Goal: Task Accomplishment & Management: Manage account settings

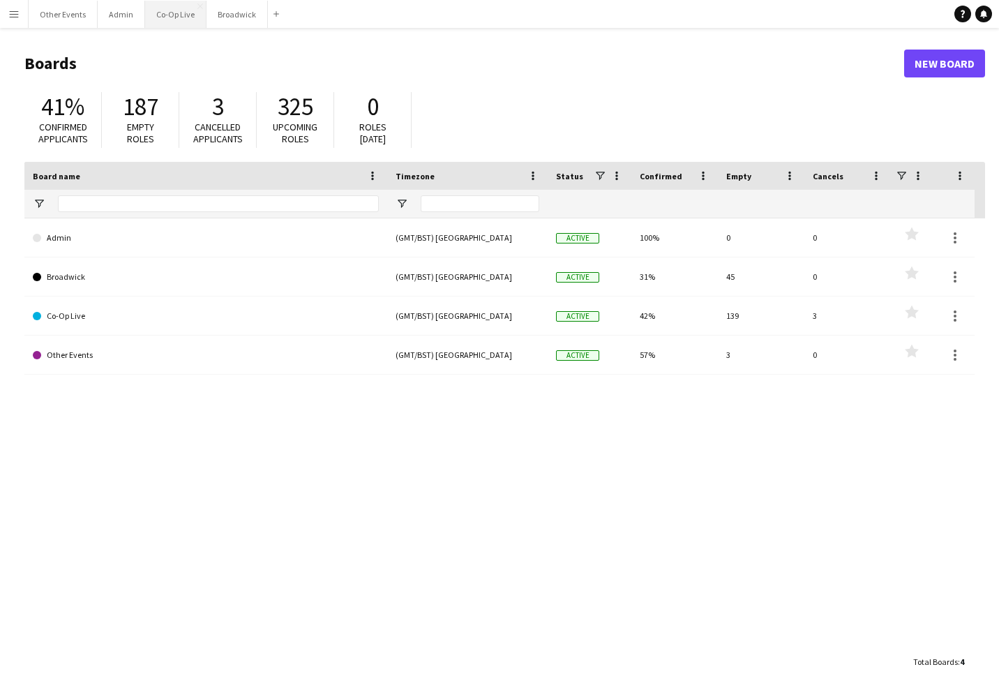
click at [175, 22] on button "Co-Op Live Close" at bounding box center [175, 14] width 61 height 27
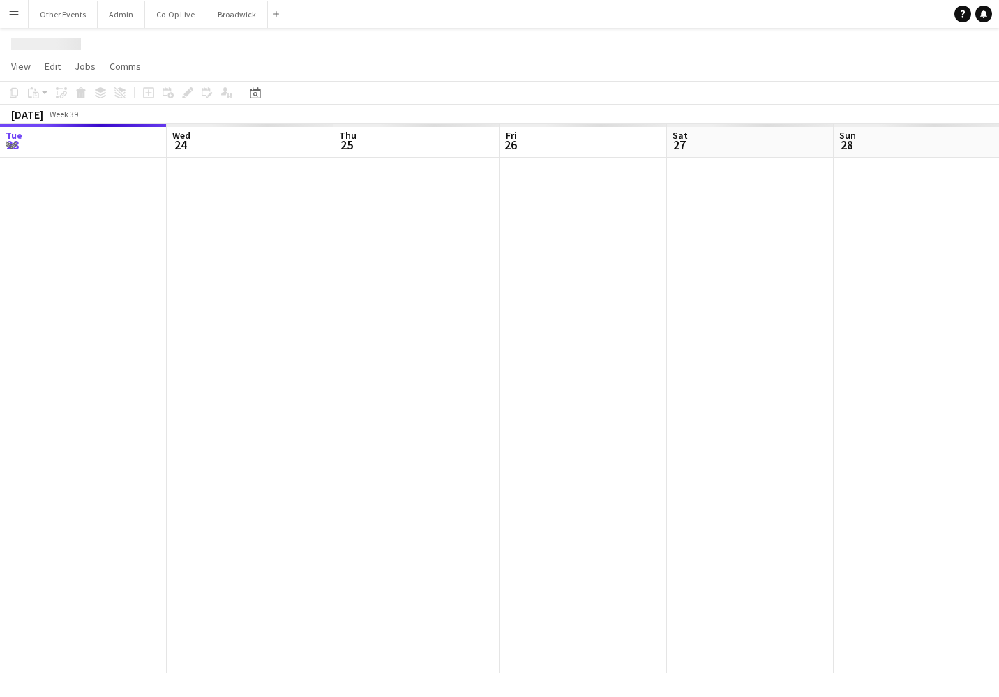
scroll to position [0, 490]
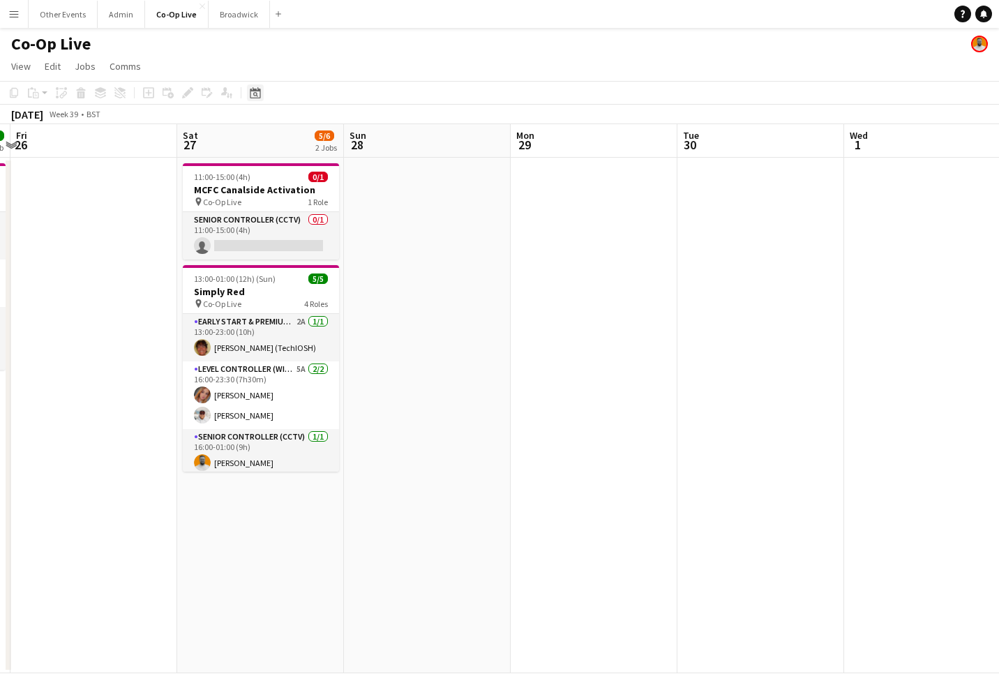
click at [253, 90] on icon at bounding box center [255, 92] width 10 height 11
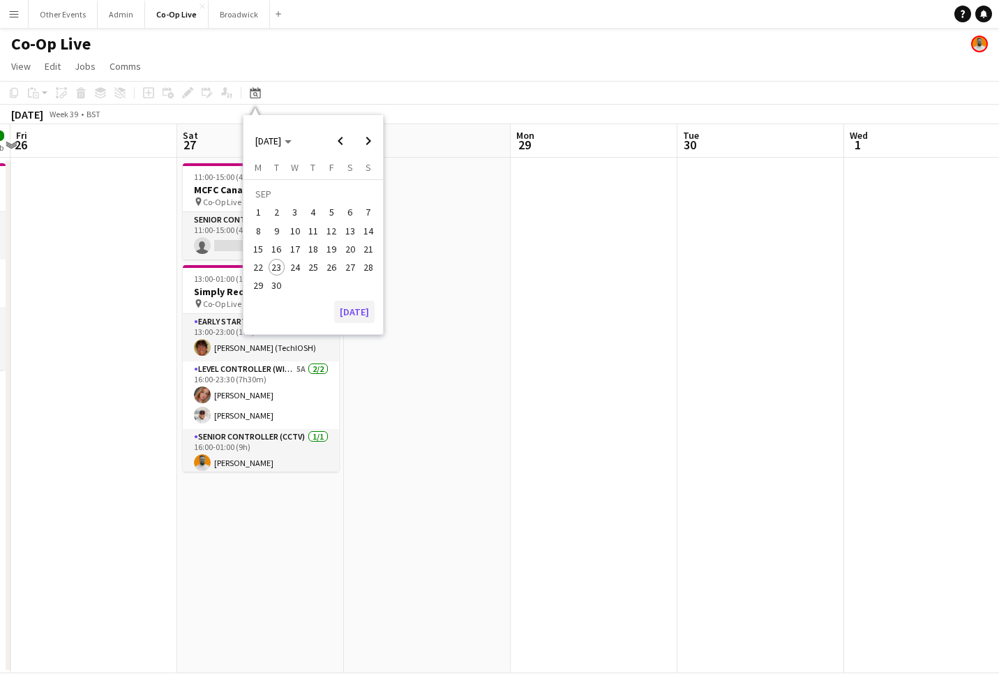
click at [351, 312] on button "[DATE]" at bounding box center [354, 312] width 40 height 22
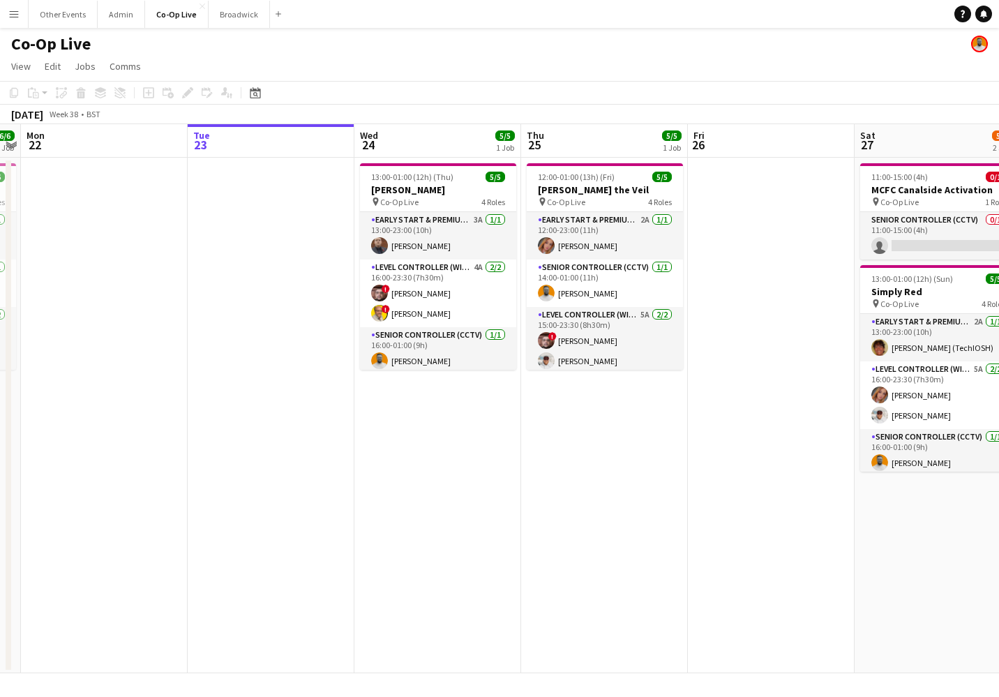
scroll to position [0, 0]
click at [14, 10] on app-icon "Menu" at bounding box center [13, 13] width 11 height 11
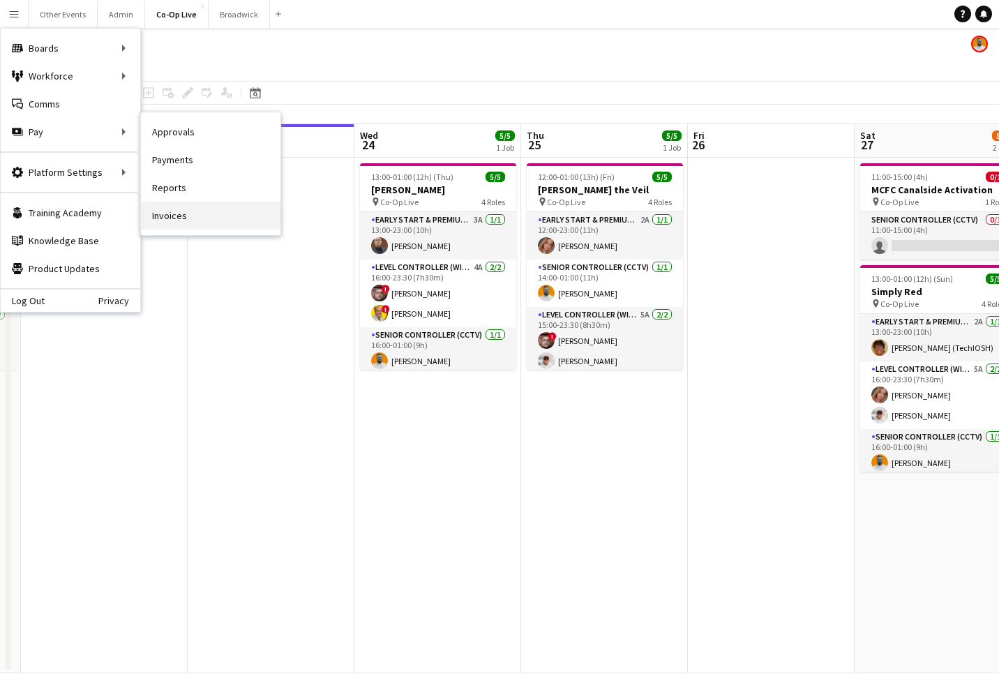
click at [216, 213] on link "Invoices" at bounding box center [210, 216] width 139 height 28
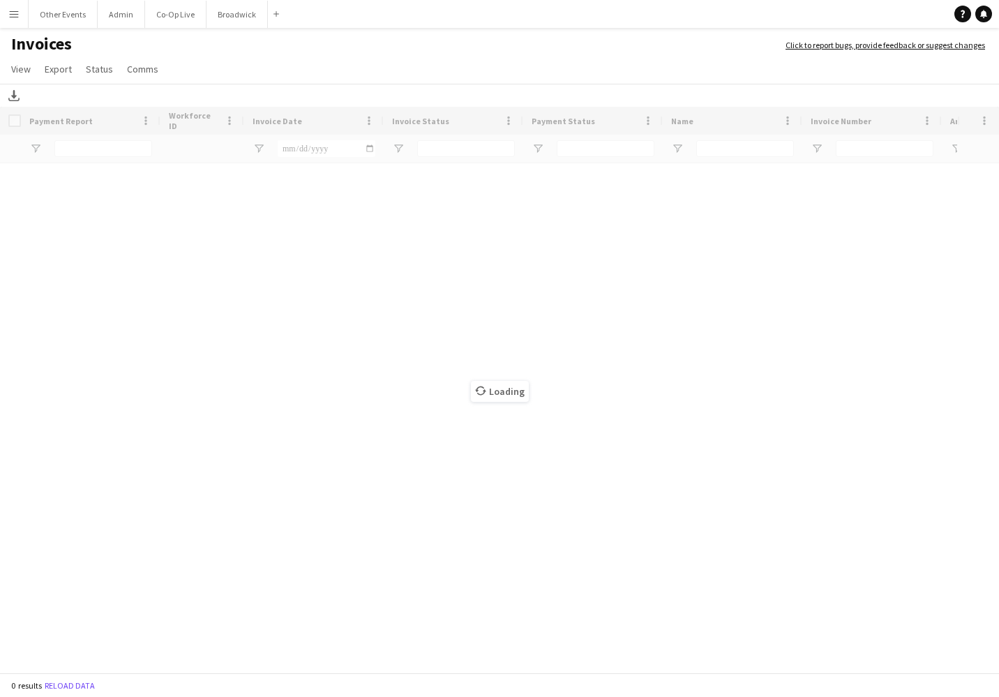
click at [18, 10] on app-icon "Menu" at bounding box center [13, 13] width 11 height 11
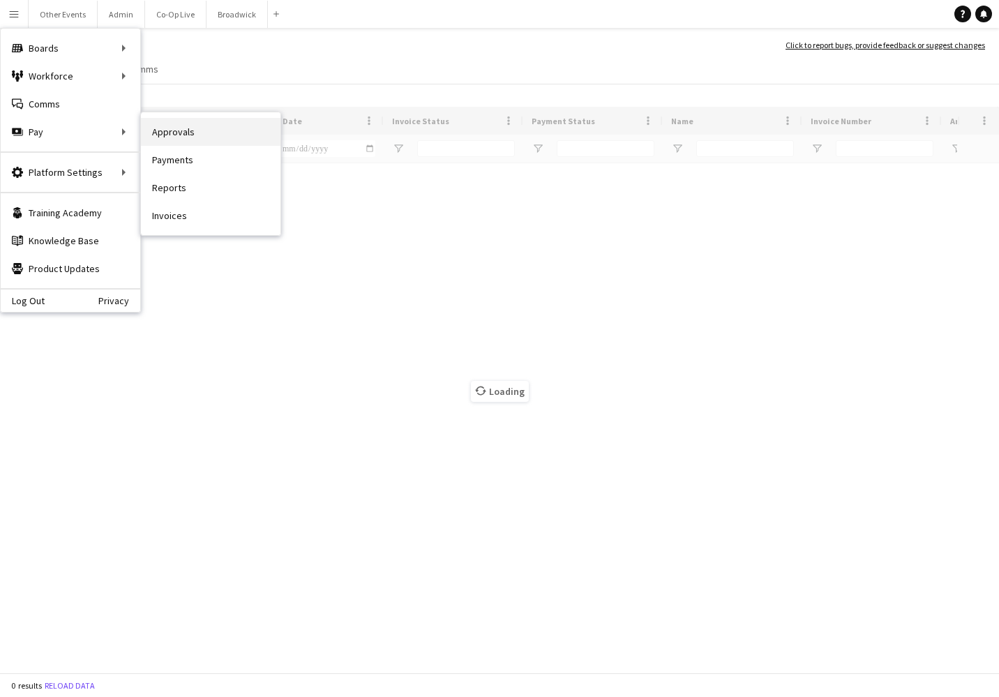
click at [195, 126] on link "Approvals" at bounding box center [210, 132] width 139 height 28
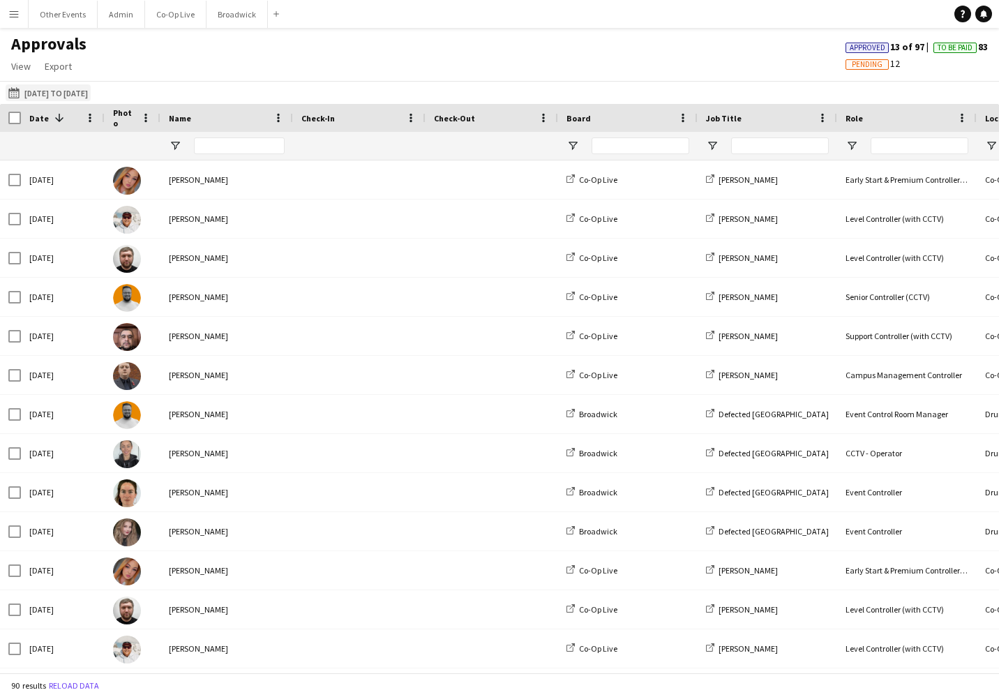
click at [84, 90] on button "[DATE] to [DATE] [DATE] to [DATE]" at bounding box center [48, 92] width 85 height 17
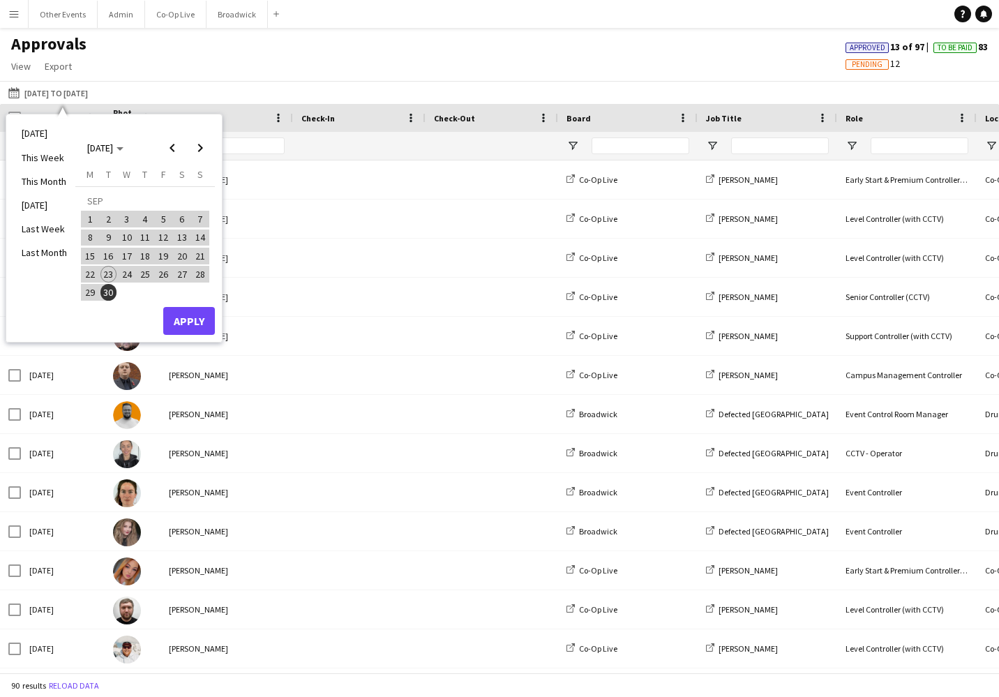
click at [200, 328] on button "Apply" at bounding box center [189, 321] width 52 height 28
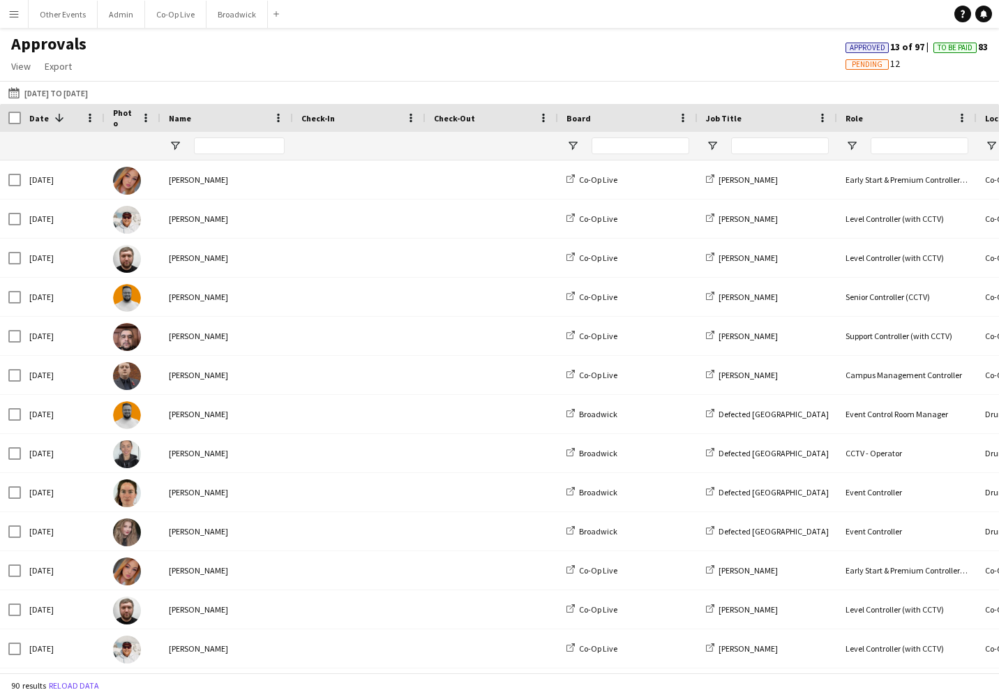
click at [868, 50] on span "Approved" at bounding box center [867, 47] width 36 height 9
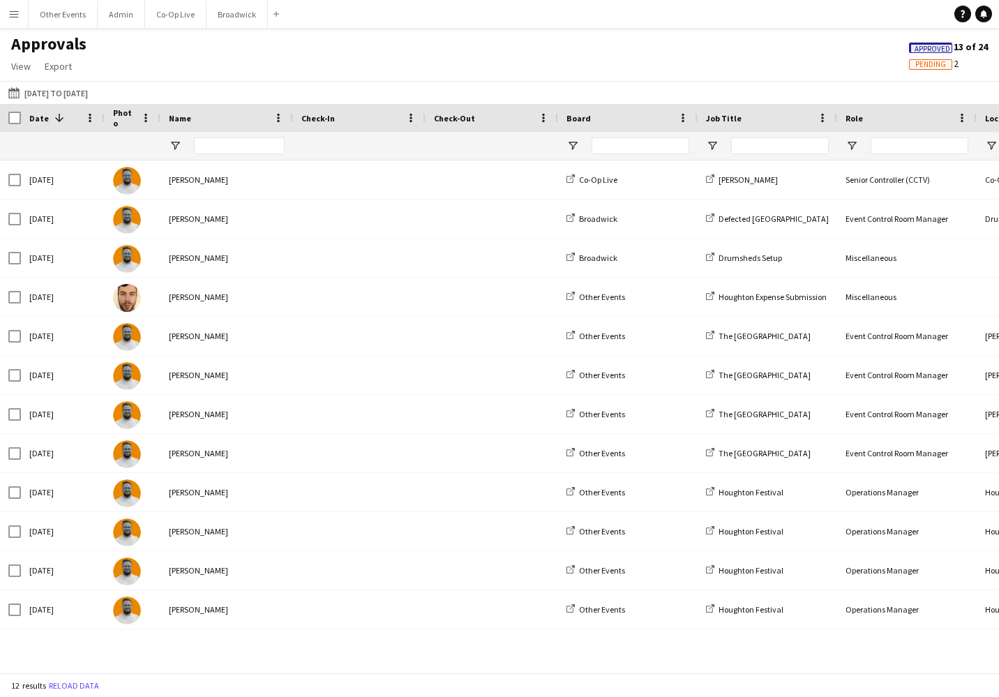
click at [3, 7] on button "Menu" at bounding box center [14, 14] width 28 height 28
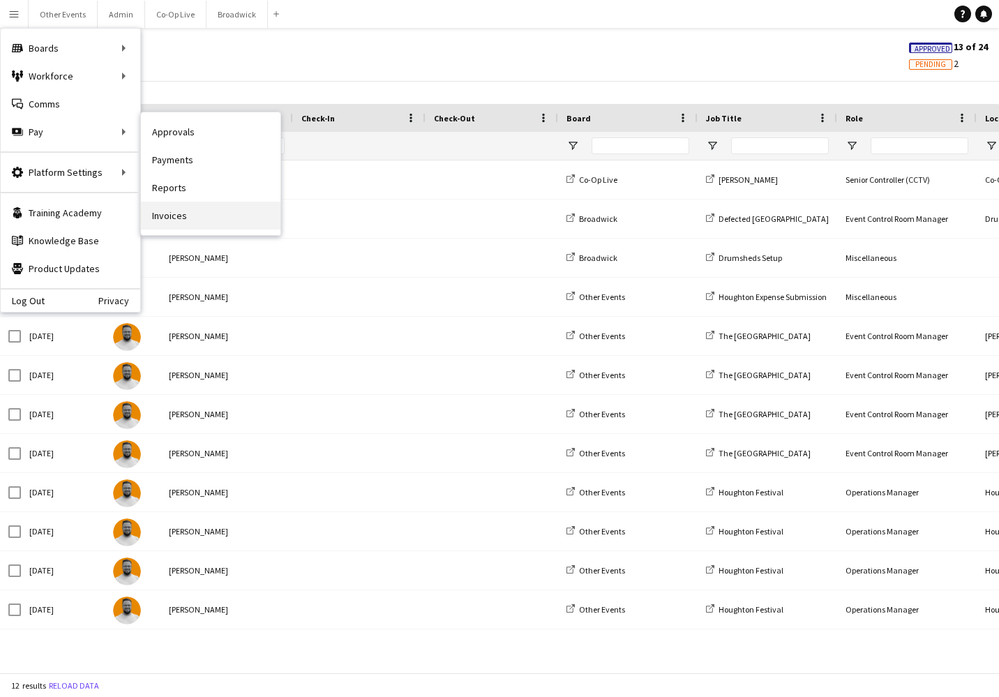
click at [221, 214] on link "Invoices" at bounding box center [210, 216] width 139 height 28
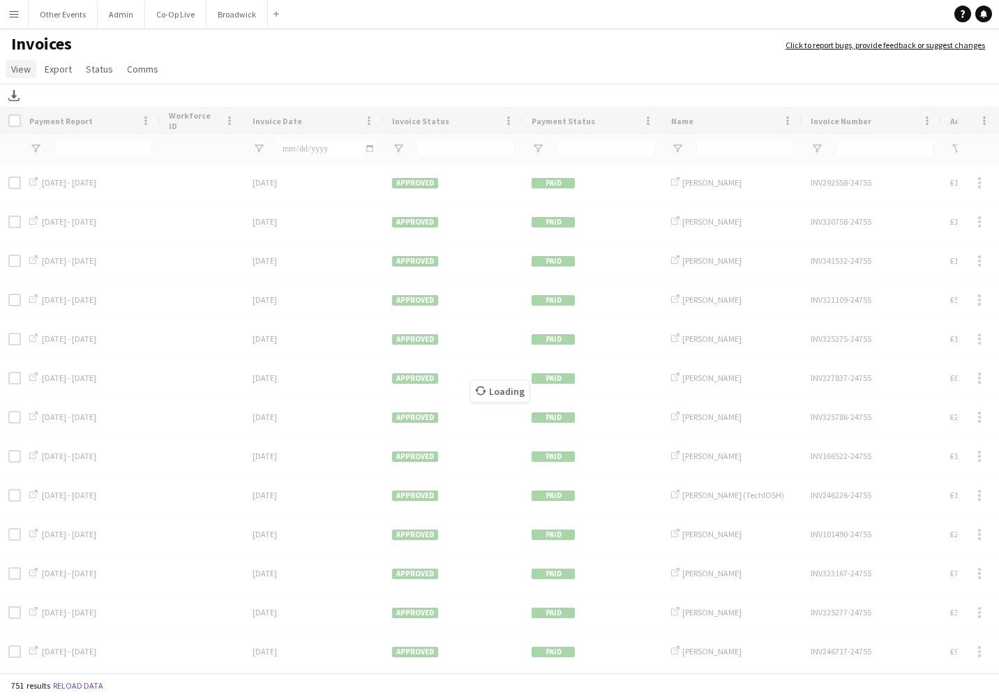
click at [27, 68] on span "View" at bounding box center [21, 69] width 20 height 13
click at [66, 139] on link "Customise filters" at bounding box center [55, 128] width 98 height 29
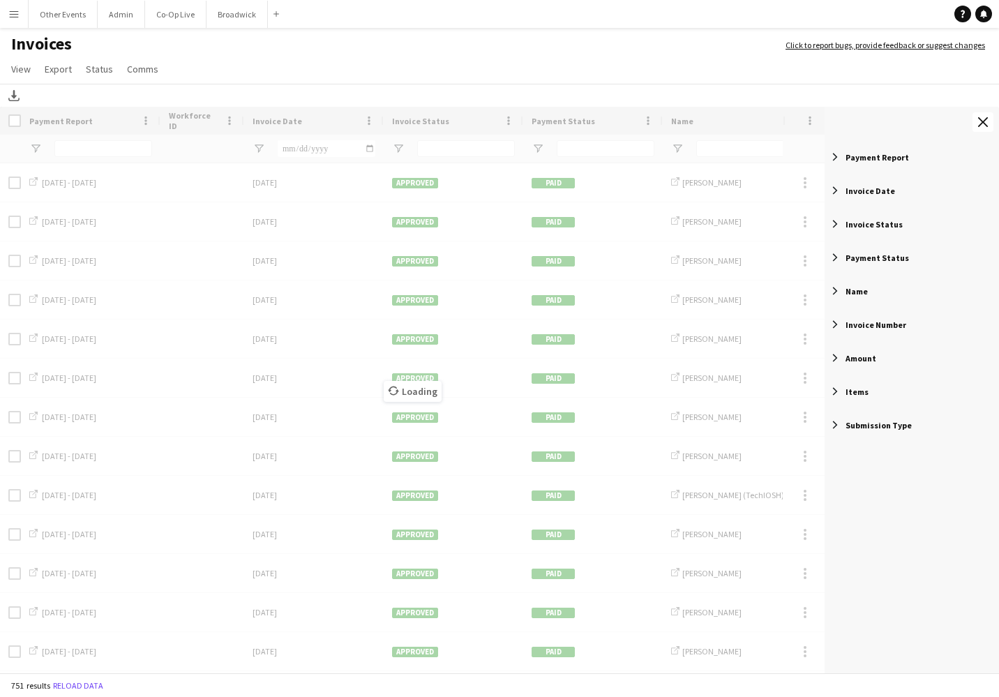
click at [872, 263] on div "Payment Status" at bounding box center [911, 257] width 174 height 33
type input "**********"
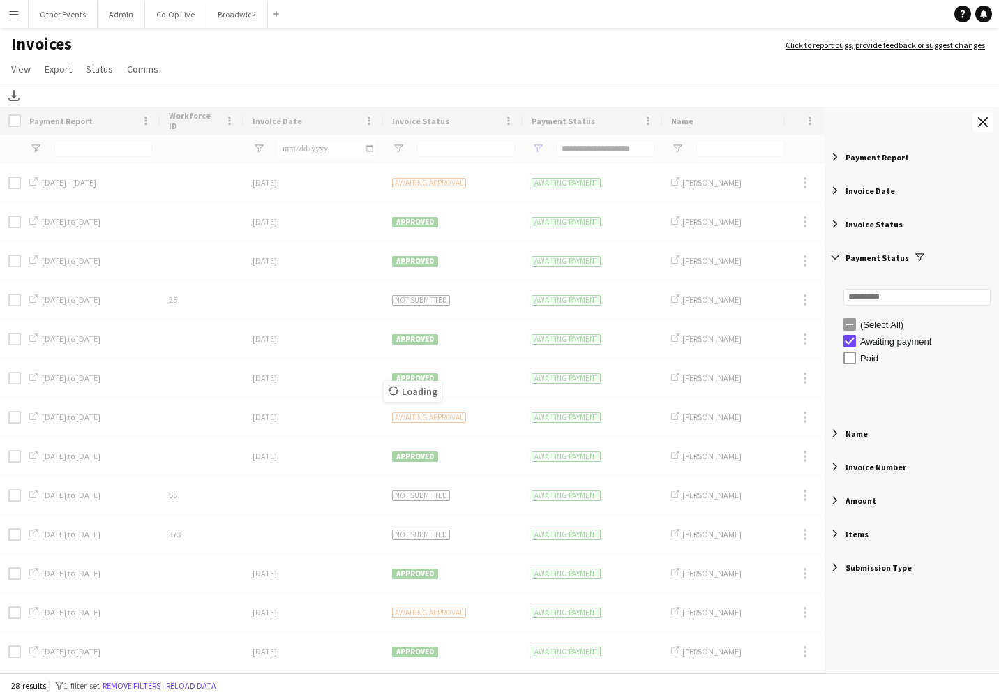
click at [881, 252] on span "Payment Status" at bounding box center [876, 257] width 63 height 10
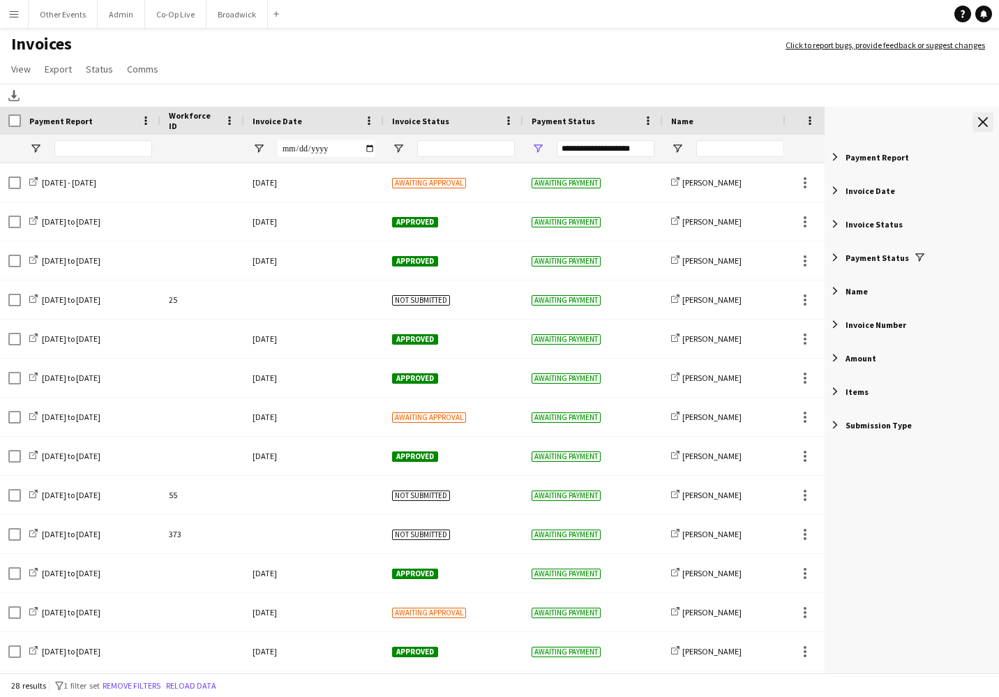
click at [981, 122] on app-icon "Close tool panel" at bounding box center [983, 122] width 10 height 10
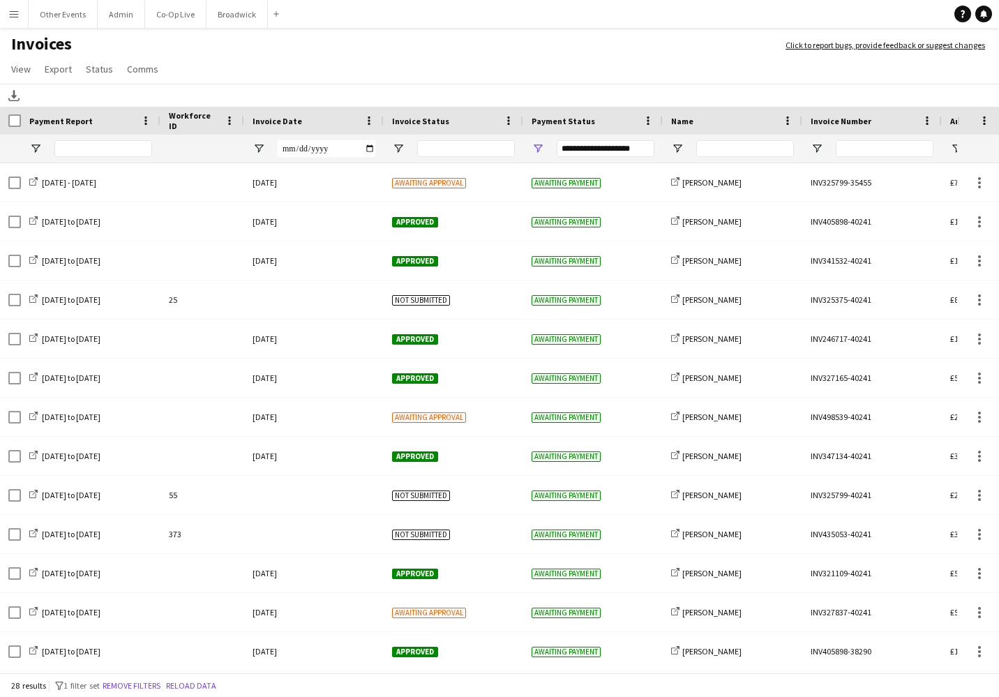
click at [312, 123] on div "Invoice Date" at bounding box center [305, 120] width 106 height 21
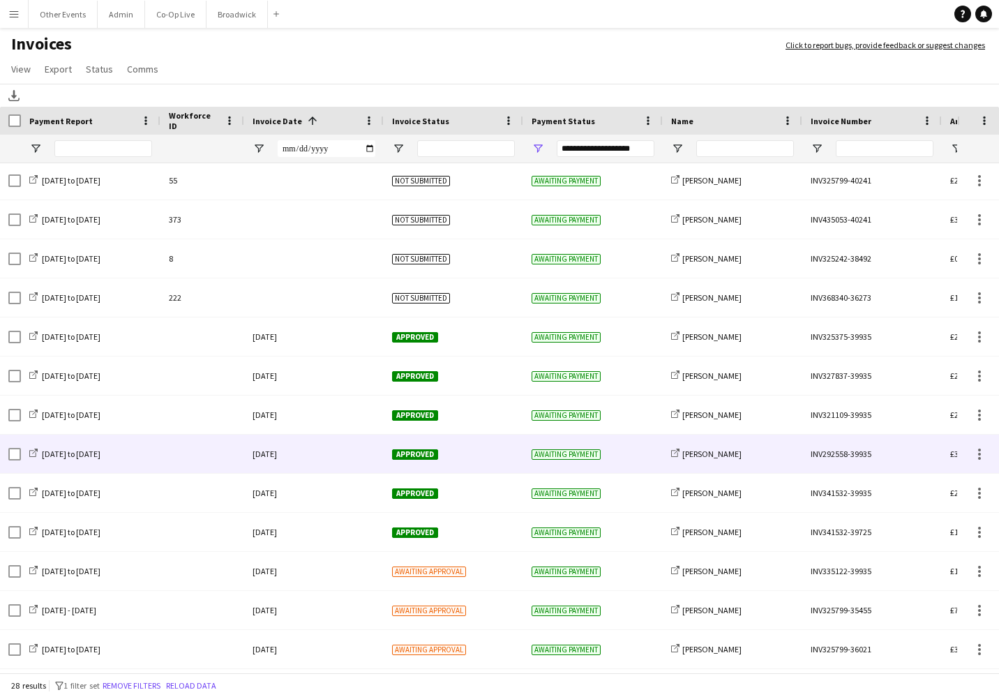
scroll to position [43, 0]
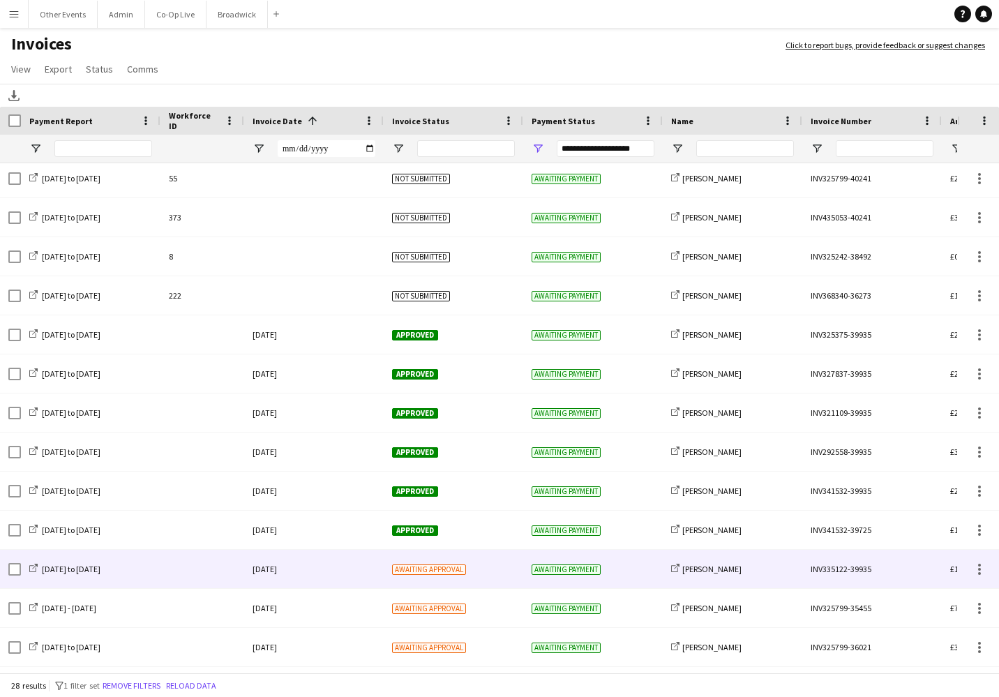
click at [356, 570] on div "[DATE]" at bounding box center [313, 569] width 139 height 38
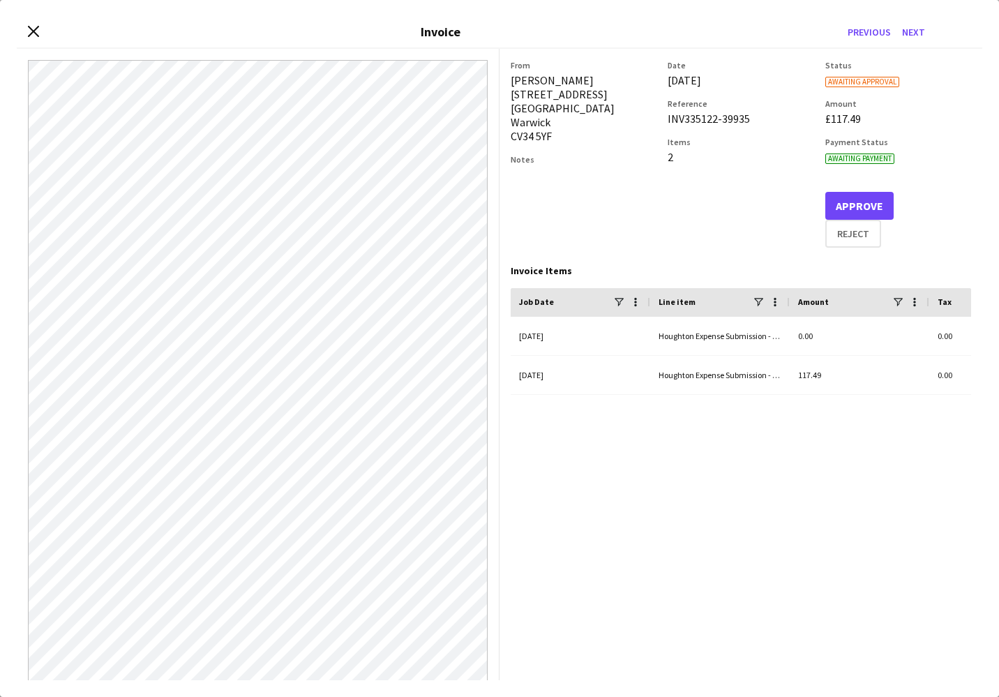
click at [850, 198] on button "Approve" at bounding box center [859, 206] width 68 height 28
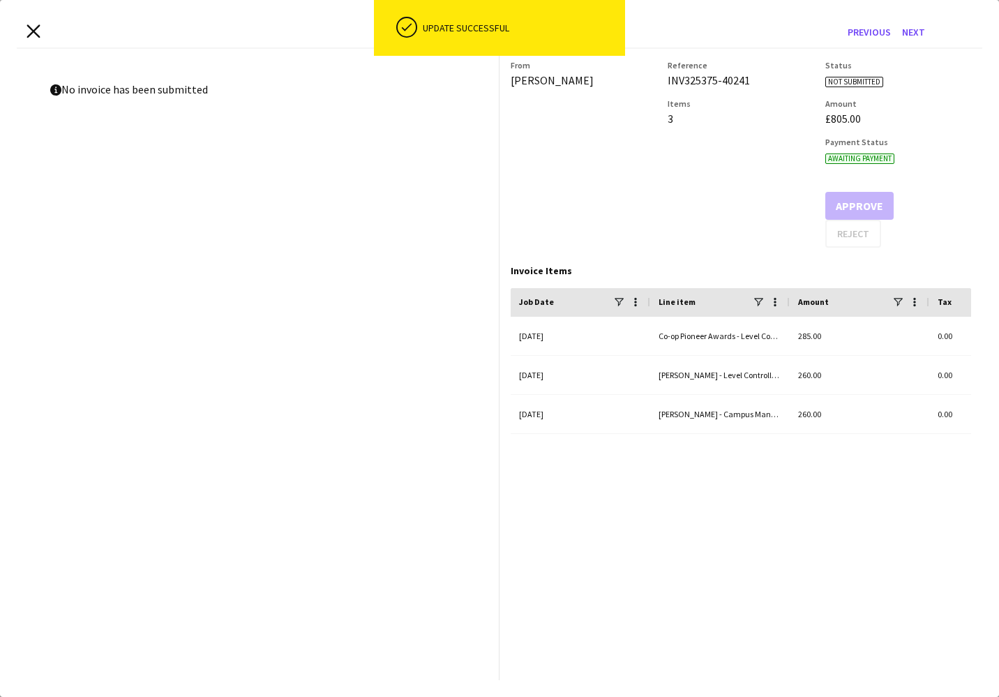
click at [33, 33] on icon at bounding box center [32, 30] width 13 height 13
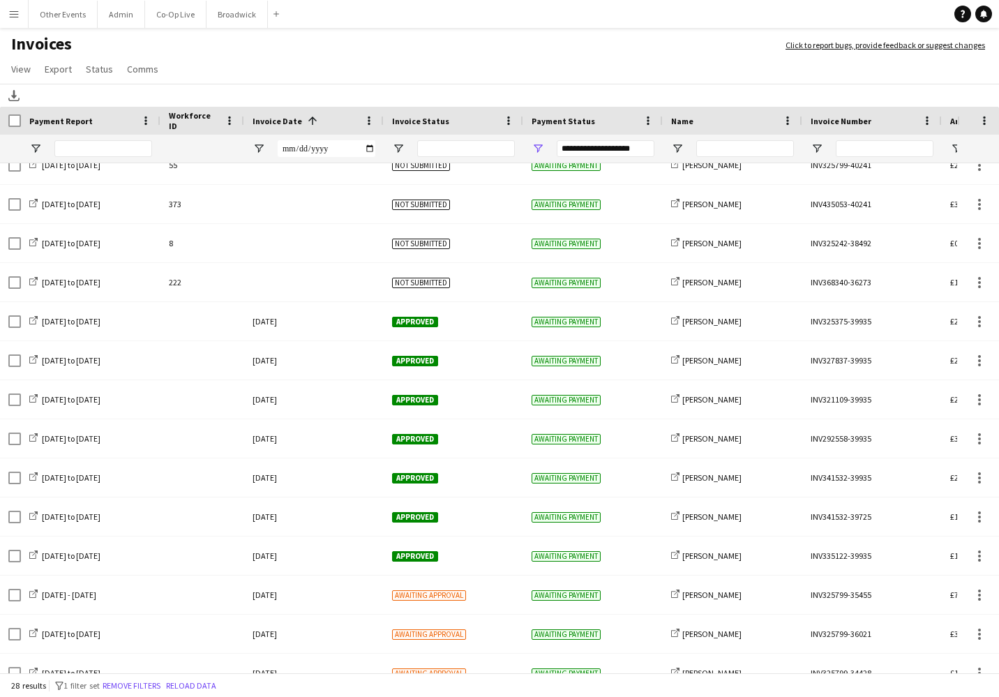
scroll to position [0, 0]
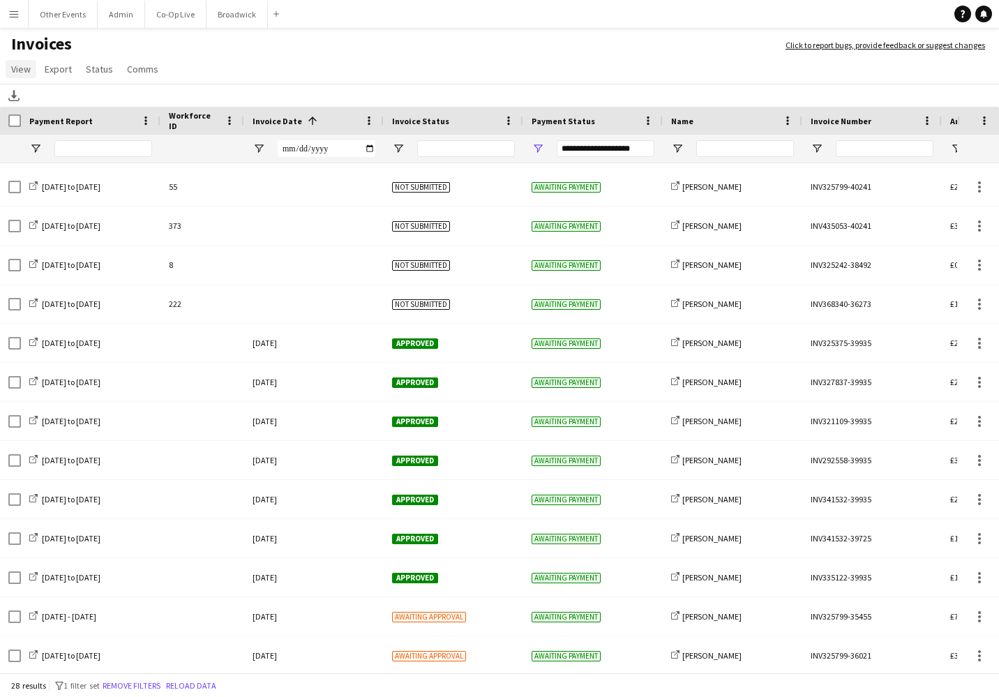
click at [32, 69] on link "View" at bounding box center [21, 69] width 31 height 18
click at [75, 130] on span "Customise filters" at bounding box center [53, 128] width 72 height 13
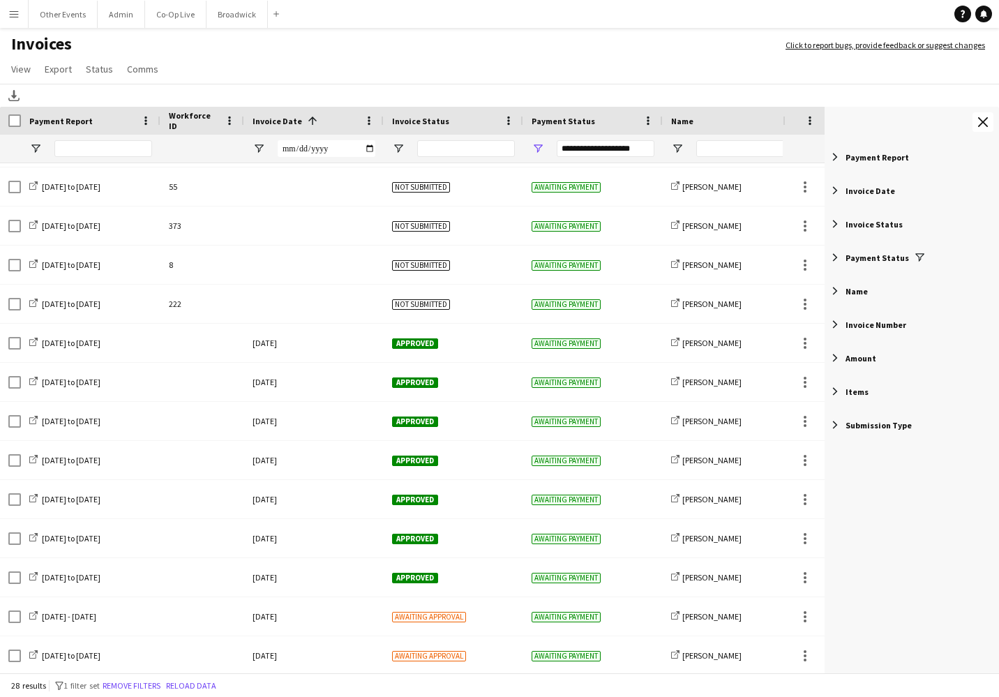
click at [881, 252] on span "Payment Status" at bounding box center [876, 257] width 63 height 10
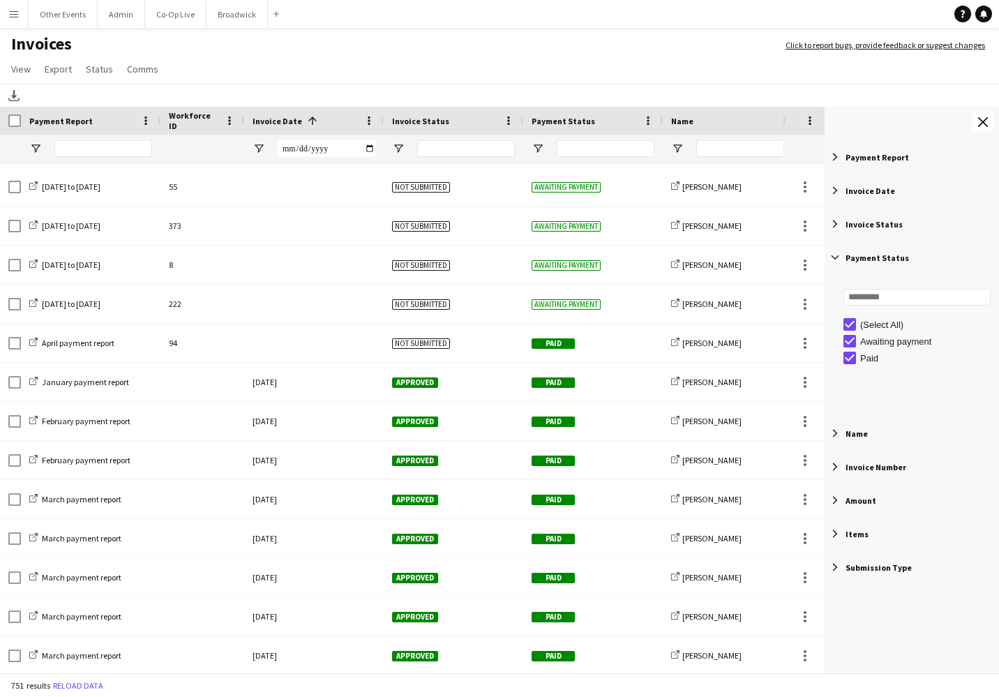
click at [865, 258] on span "Payment Status" at bounding box center [876, 257] width 63 height 10
click at [733, 153] on input "Name Filter Input" at bounding box center [745, 148] width 98 height 17
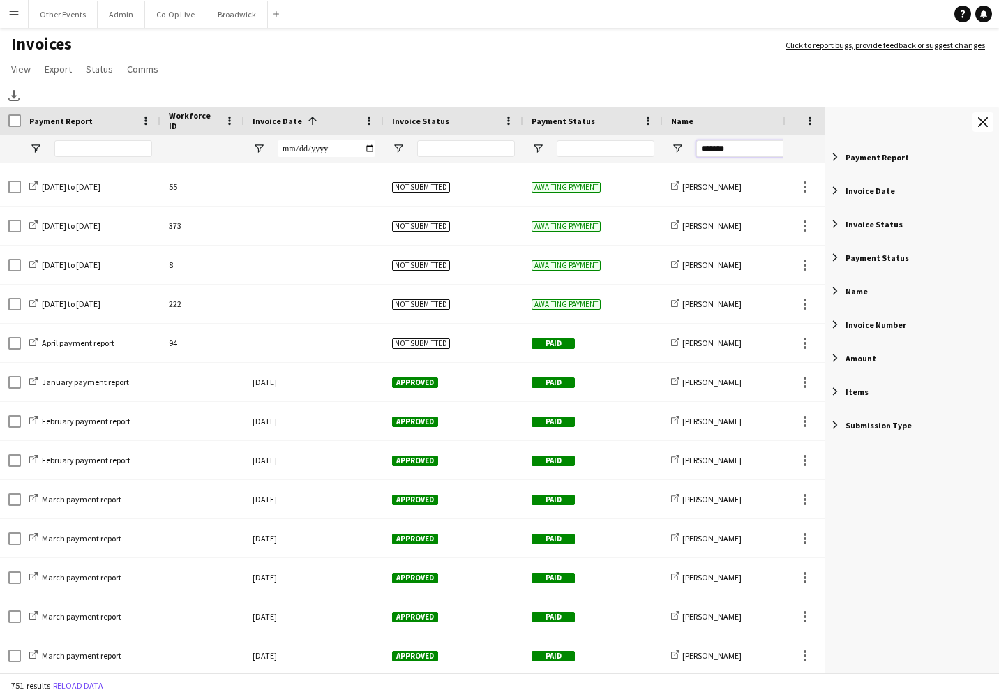
type input "*******"
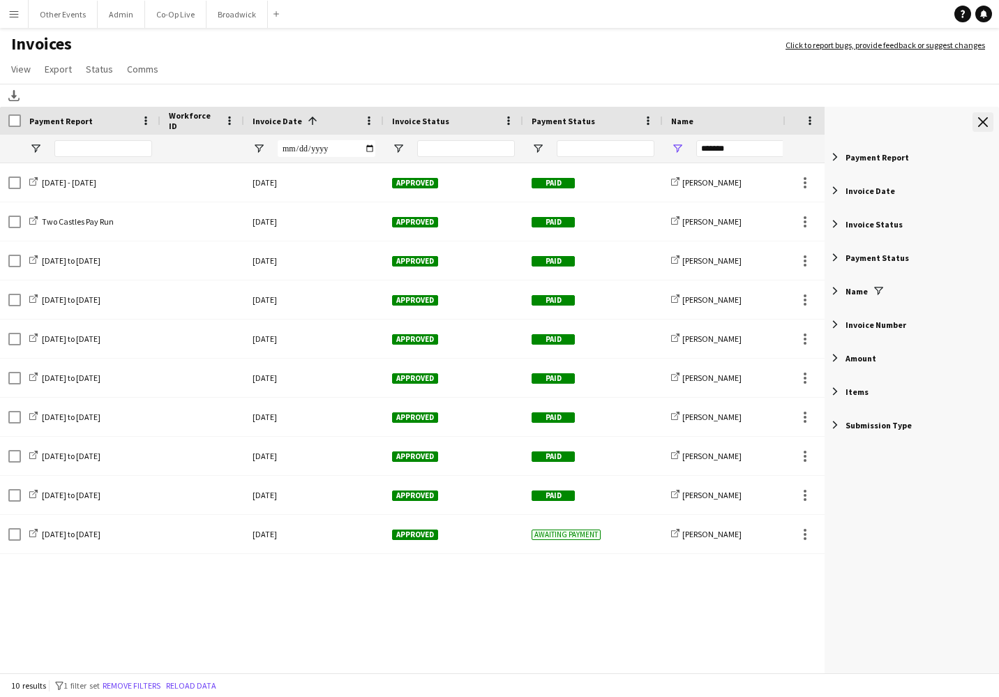
click at [981, 127] on button "Close tool panel" at bounding box center [982, 122] width 21 height 20
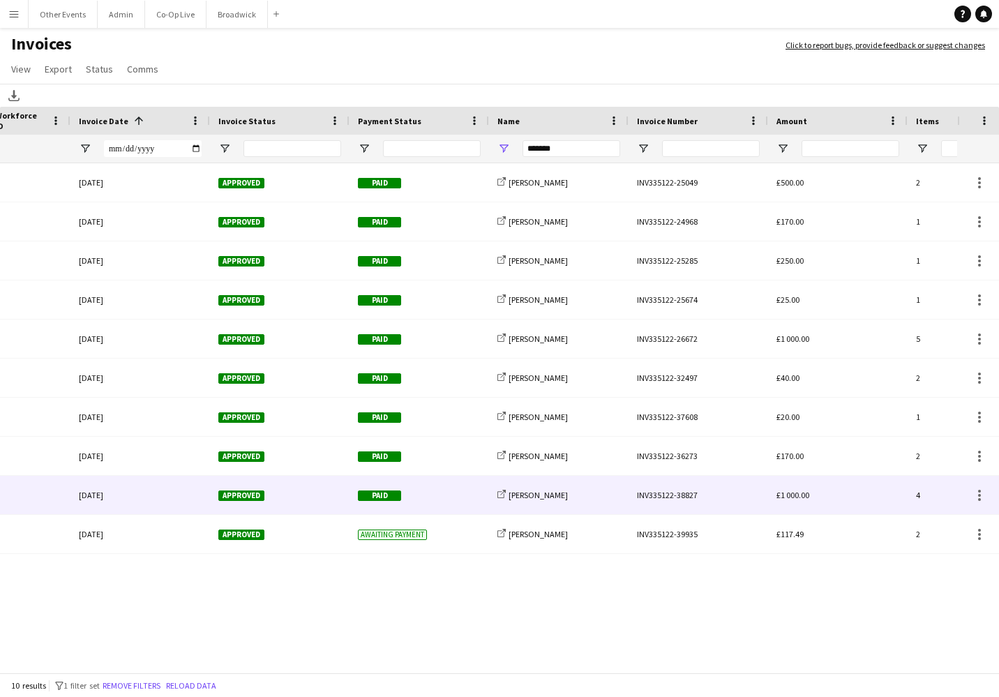
click at [725, 499] on div "INV335122-38827" at bounding box center [697, 495] width 139 height 38
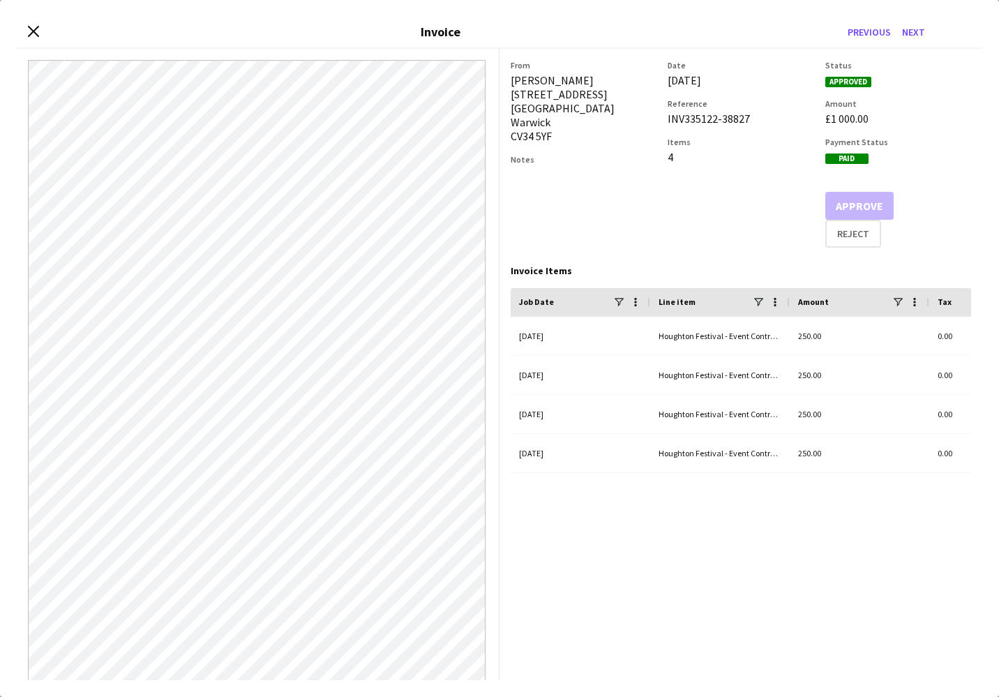
drag, startPoint x: 662, startPoint y: 120, endPoint x: 755, endPoint y: 122, distance: 93.5
click at [755, 122] on div "From [PERSON_NAME] [STREET_ADDRESS] Notes Date [DATE] Reference INV335122-38827…" at bounding box center [740, 154] width 460 height 188
click at [755, 122] on div "INV335122-38827" at bounding box center [740, 119] width 146 height 14
drag, startPoint x: 757, startPoint y: 122, endPoint x: 665, endPoint y: 123, distance: 92.1
click at [665, 123] on div "From [PERSON_NAME] [STREET_ADDRESS] Notes Date [DATE] Reference INV335122-38827…" at bounding box center [740, 154] width 460 height 188
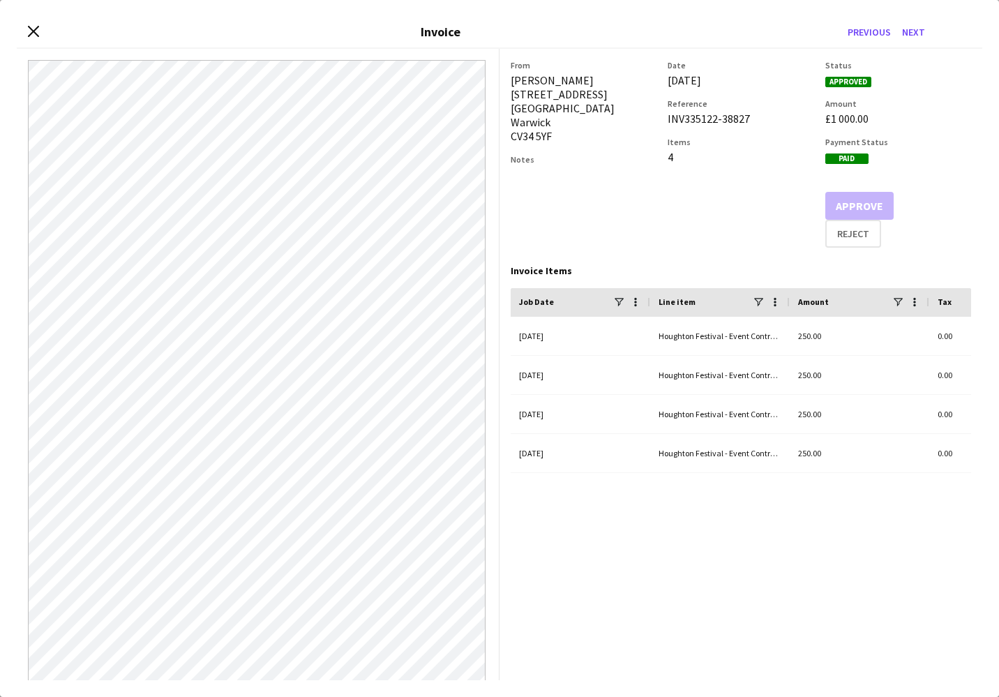
copy div "INV335122-38827"
click at [36, 31] on icon "Close invoice dialog" at bounding box center [32, 30] width 13 height 13
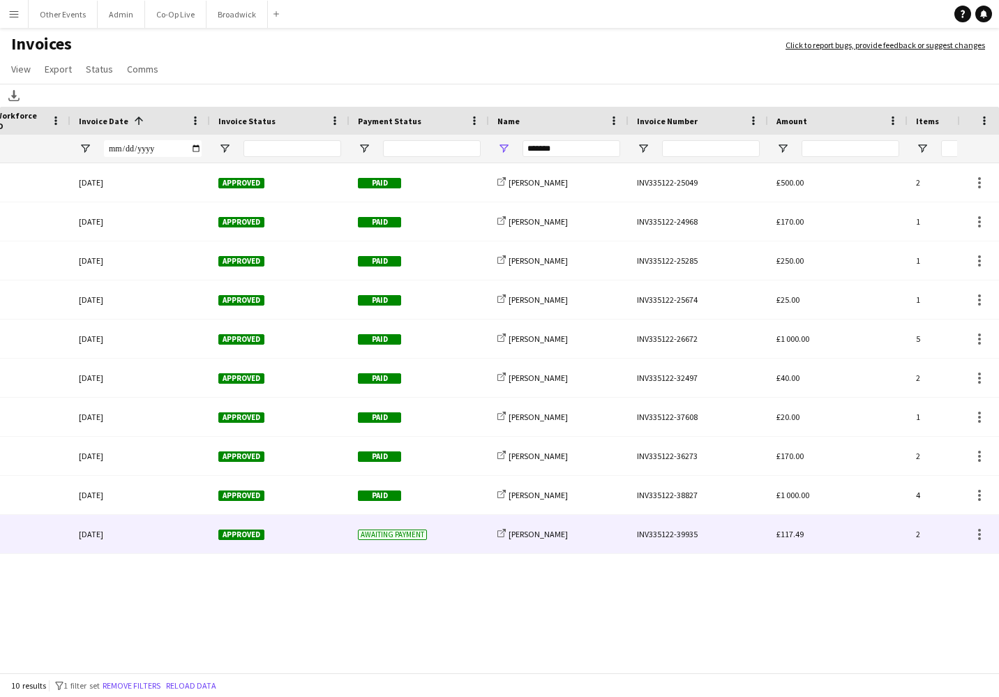
click at [619, 530] on div "share-external-link-1 [PERSON_NAME]" at bounding box center [558, 534] width 139 height 38
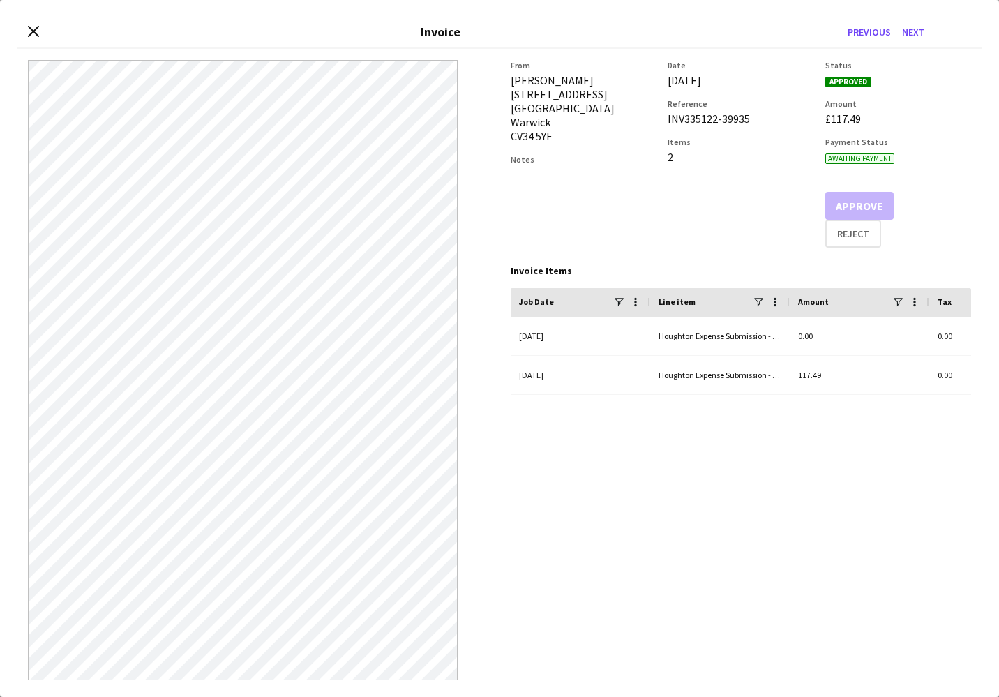
drag, startPoint x: 666, startPoint y: 121, endPoint x: 759, endPoint y: 120, distance: 93.5
click at [759, 120] on div "From [PERSON_NAME] [STREET_ADDRESS] Notes Date [DATE] Reference INV335122-39935…" at bounding box center [740, 154] width 460 height 188
copy div "INV335122-39935"
click at [25, 33] on div "Close invoice dialog Invoice Previous Next" at bounding box center [499, 33] width 965 height 32
click at [38, 34] on icon "Close invoice dialog" at bounding box center [32, 30] width 13 height 13
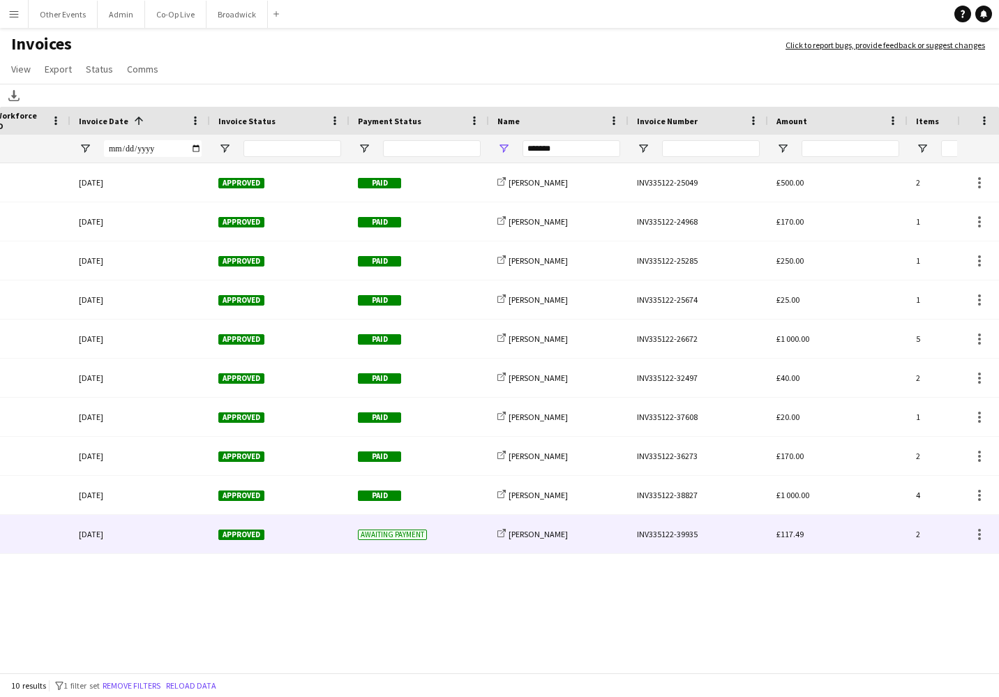
click at [449, 541] on div "Awaiting payment" at bounding box center [418, 534] width 139 height 38
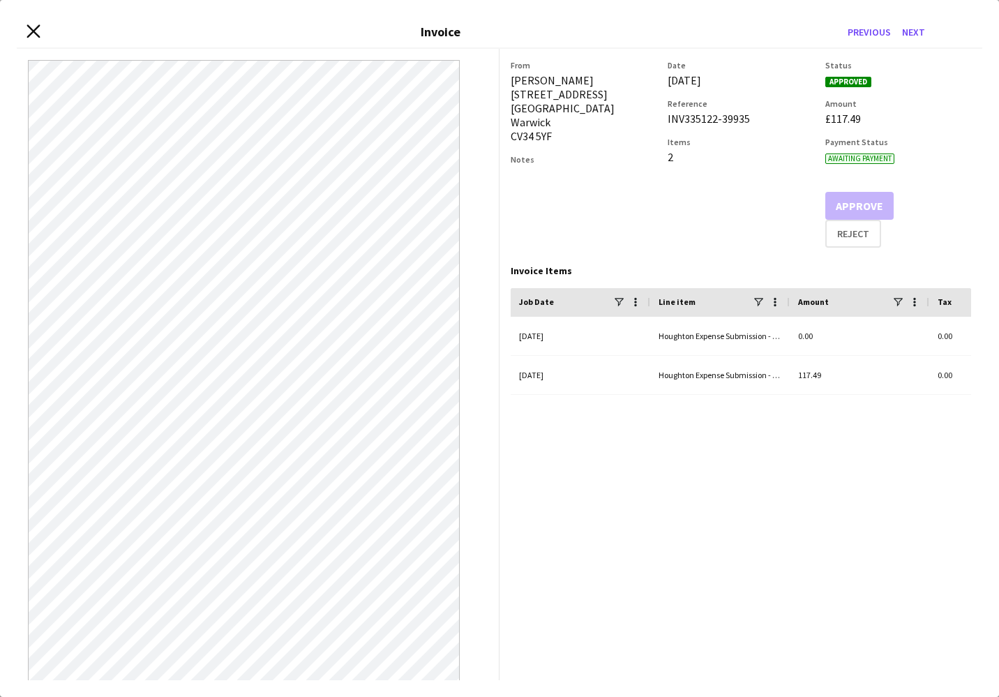
click at [38, 31] on icon "Close invoice dialog" at bounding box center [32, 30] width 13 height 13
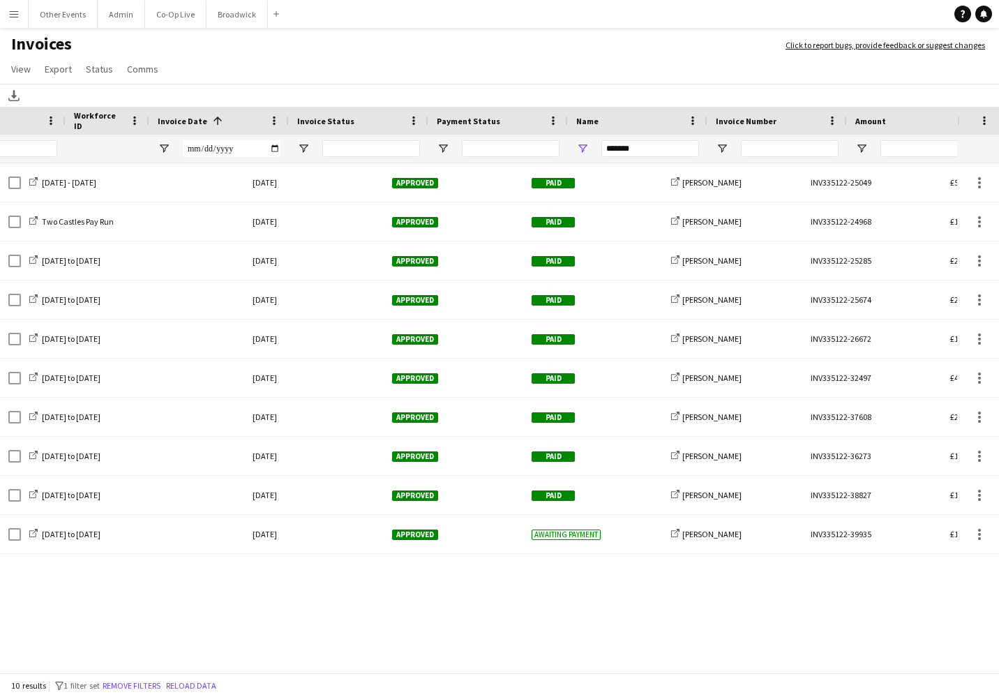
scroll to position [0, -60]
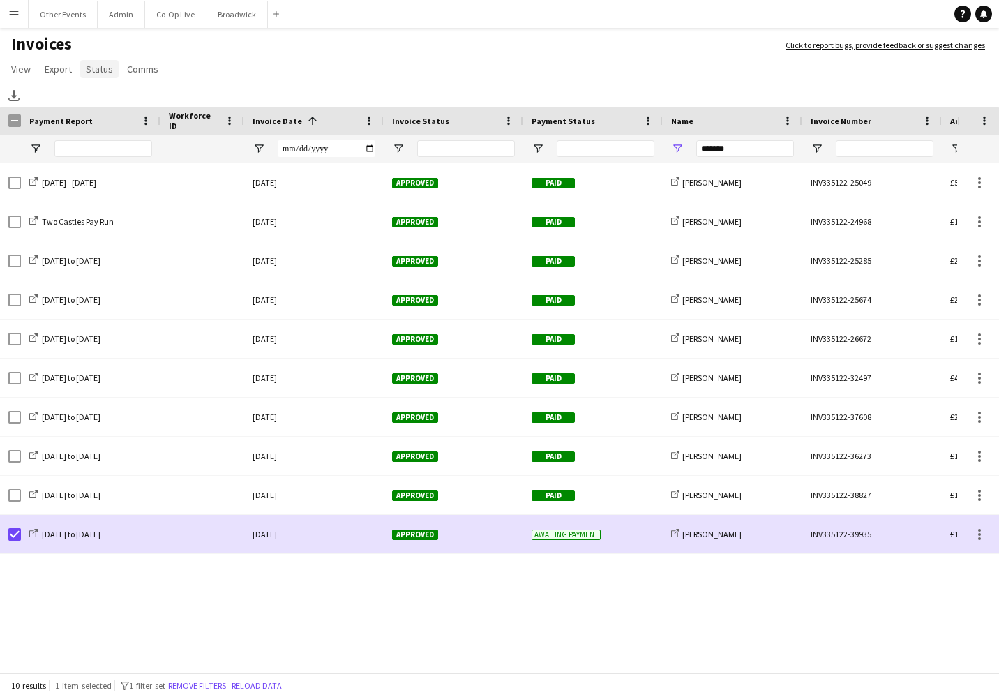
click at [101, 69] on span "Status" at bounding box center [99, 69] width 27 height 13
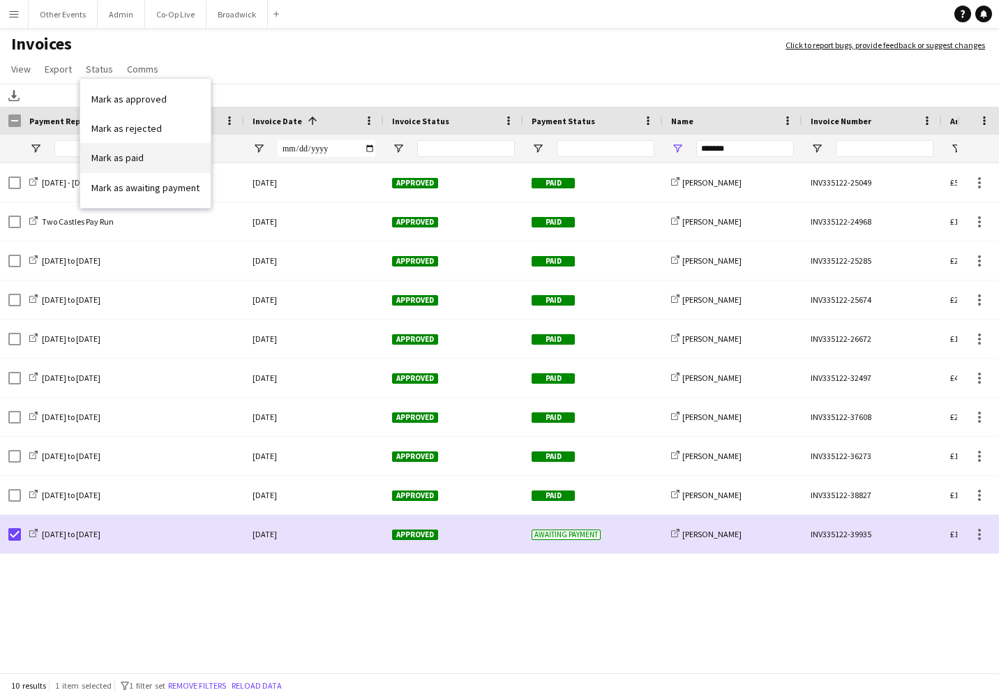
click at [124, 166] on link "Mark as paid" at bounding box center [145, 157] width 130 height 29
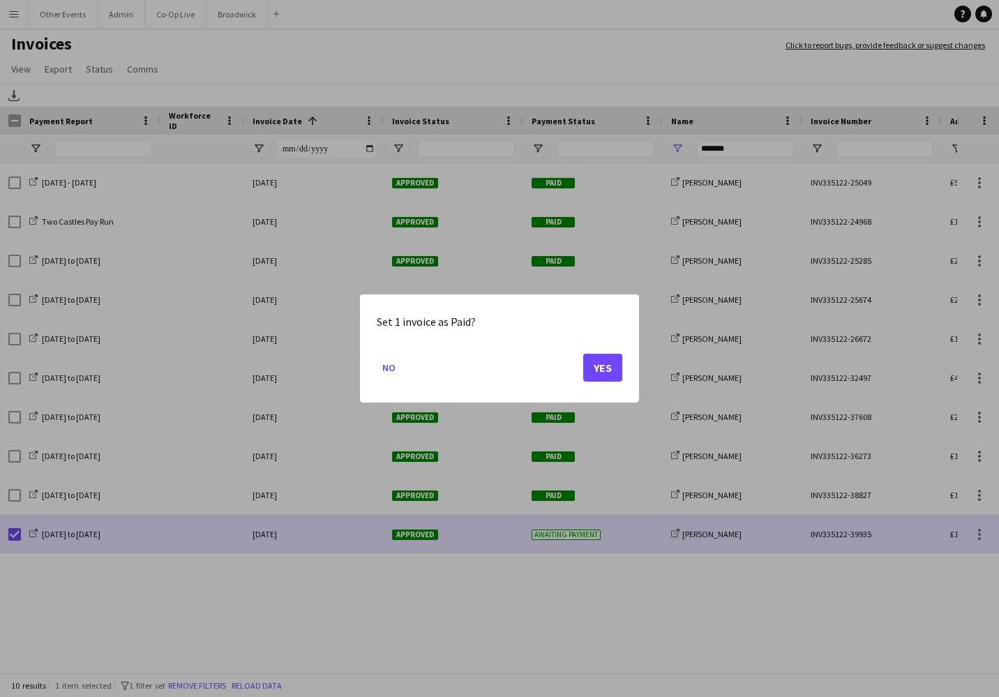
click at [598, 368] on button "Yes" at bounding box center [602, 368] width 39 height 28
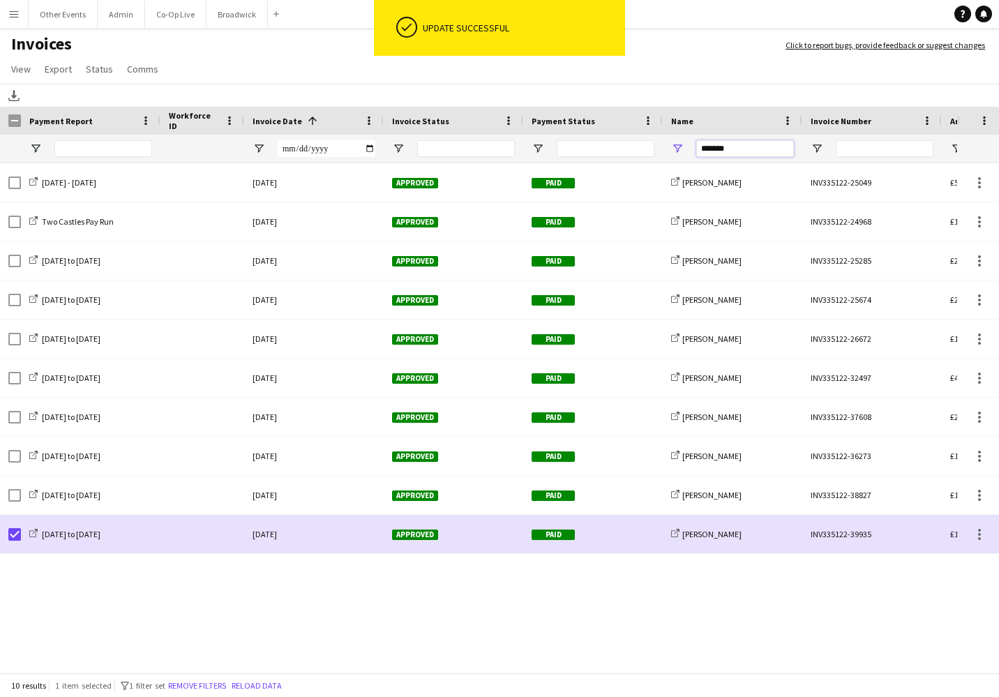
drag, startPoint x: 725, startPoint y: 146, endPoint x: 687, endPoint y: 146, distance: 37.7
click at [687, 146] on div "*******" at bounding box center [731, 149] width 139 height 28
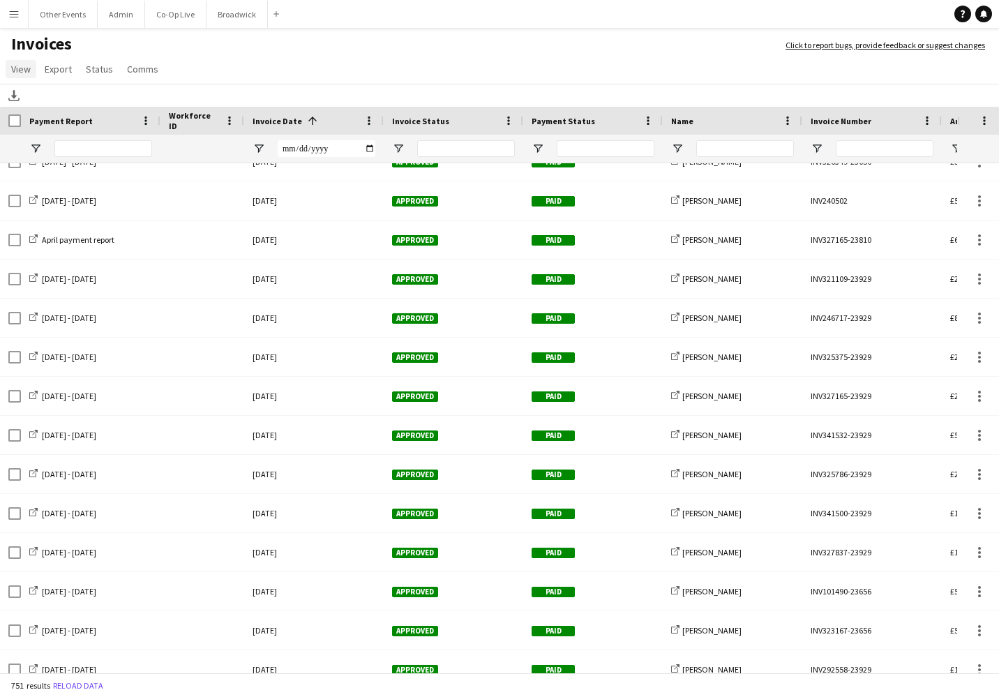
click at [20, 66] on span "View" at bounding box center [21, 69] width 20 height 13
click at [55, 139] on link "Customise filters" at bounding box center [55, 128] width 98 height 29
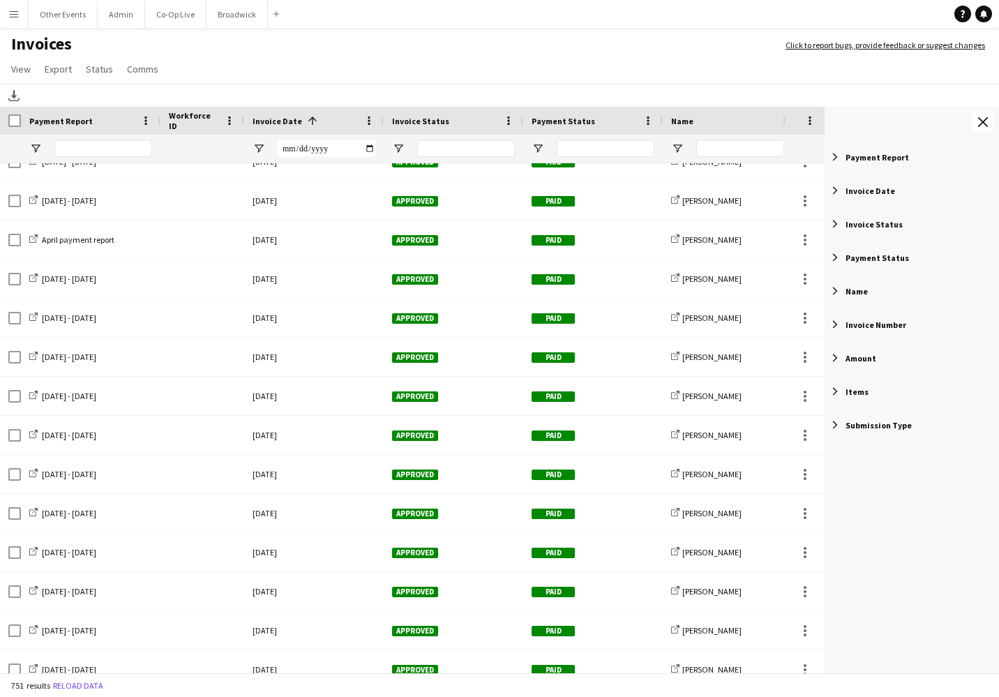
click at [856, 255] on span "Payment Status" at bounding box center [876, 257] width 63 height 10
type input "**********"
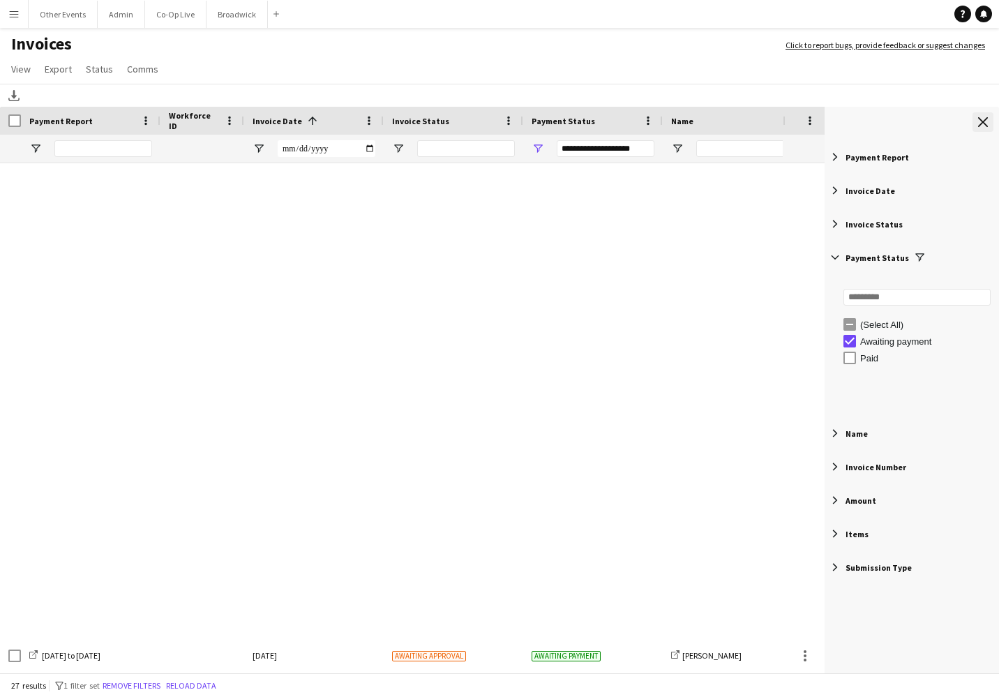
click at [980, 114] on button "Close tool panel" at bounding box center [982, 122] width 21 height 20
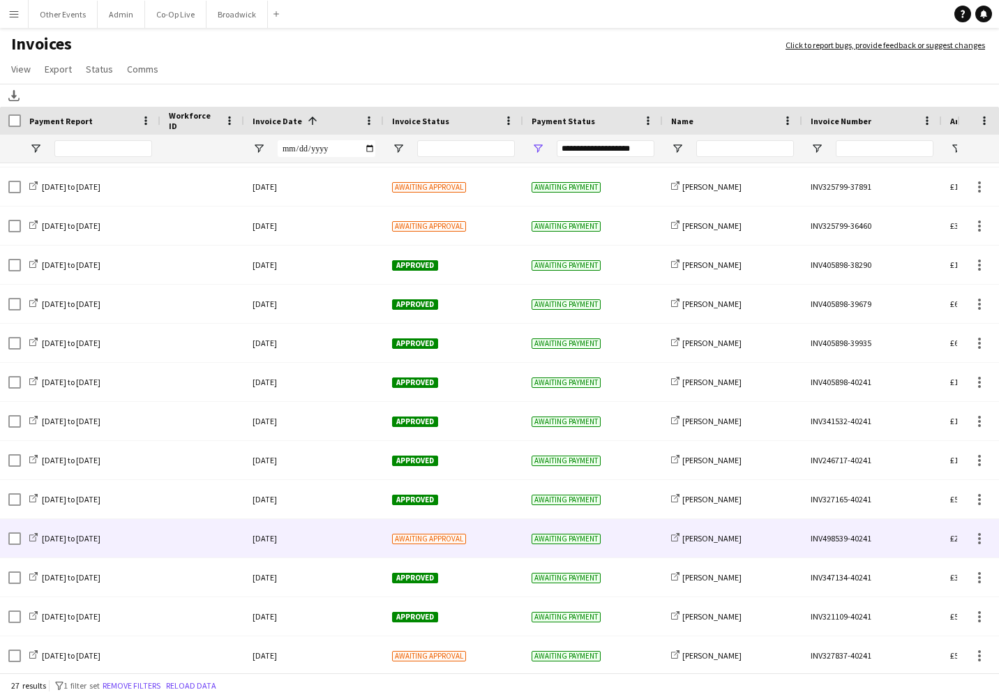
click at [501, 531] on div "Awaiting approval" at bounding box center [453, 538] width 139 height 38
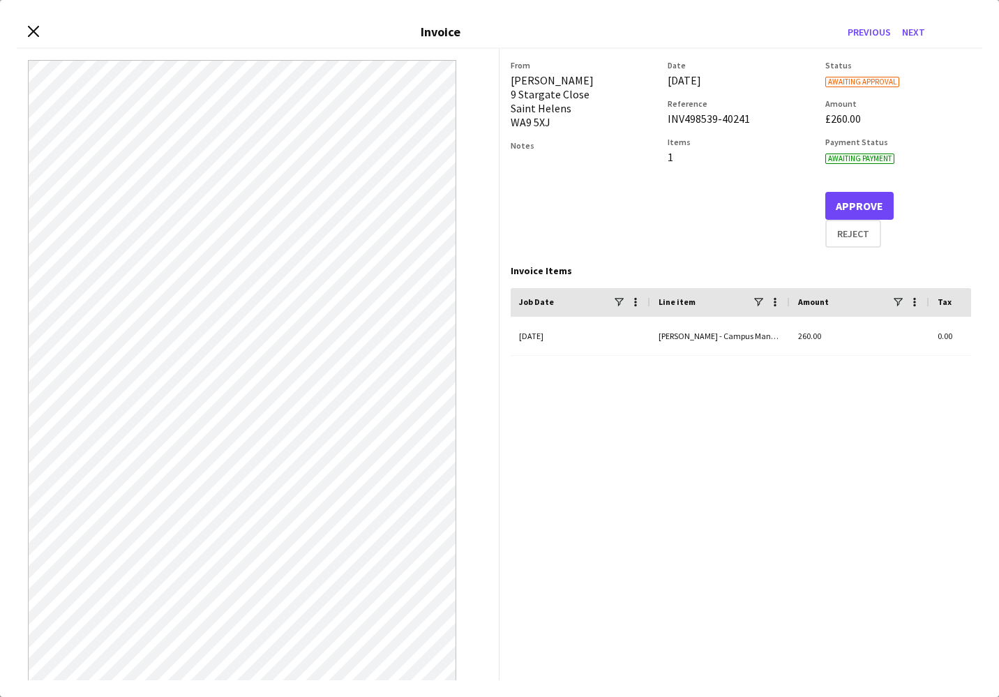
click at [858, 201] on button "Approve" at bounding box center [859, 206] width 68 height 28
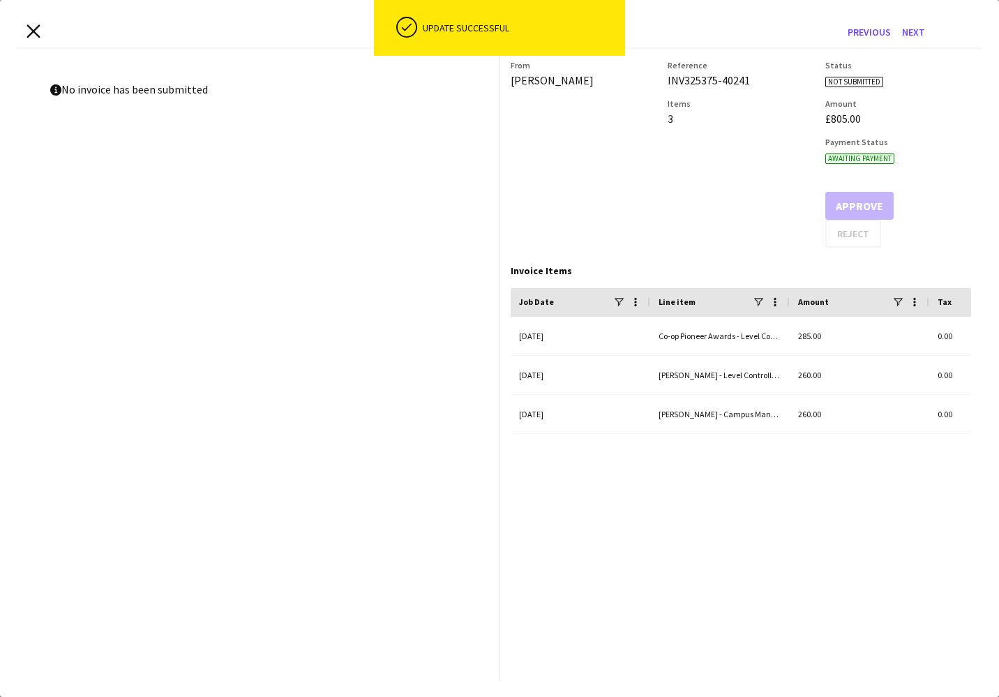
click at [32, 36] on icon "Close invoice dialog" at bounding box center [32, 30] width 13 height 13
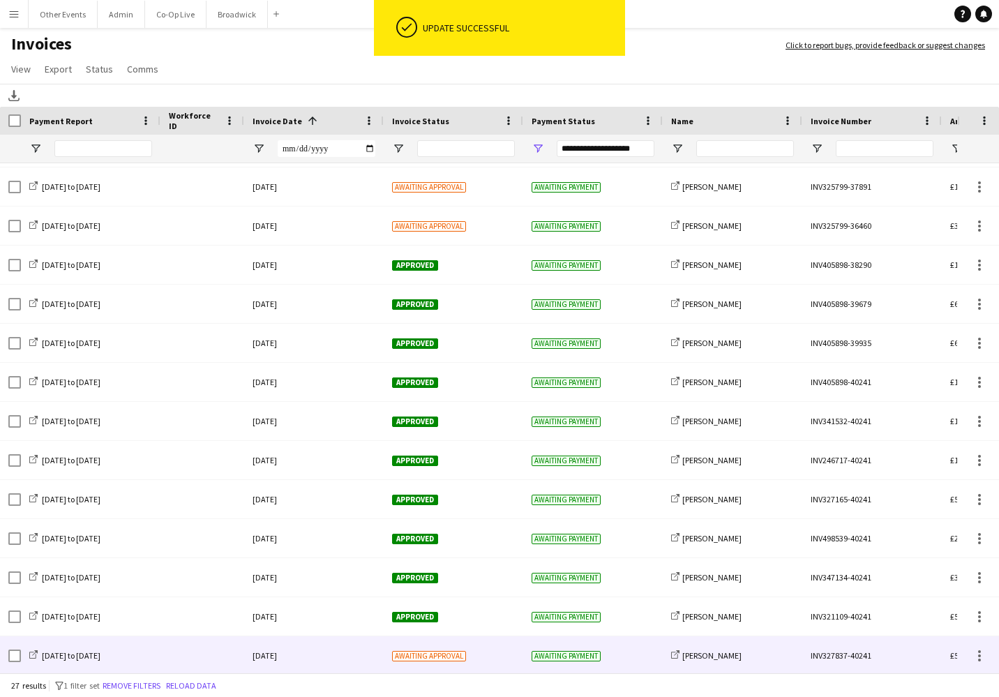
click at [242, 662] on div at bounding box center [202, 655] width 84 height 38
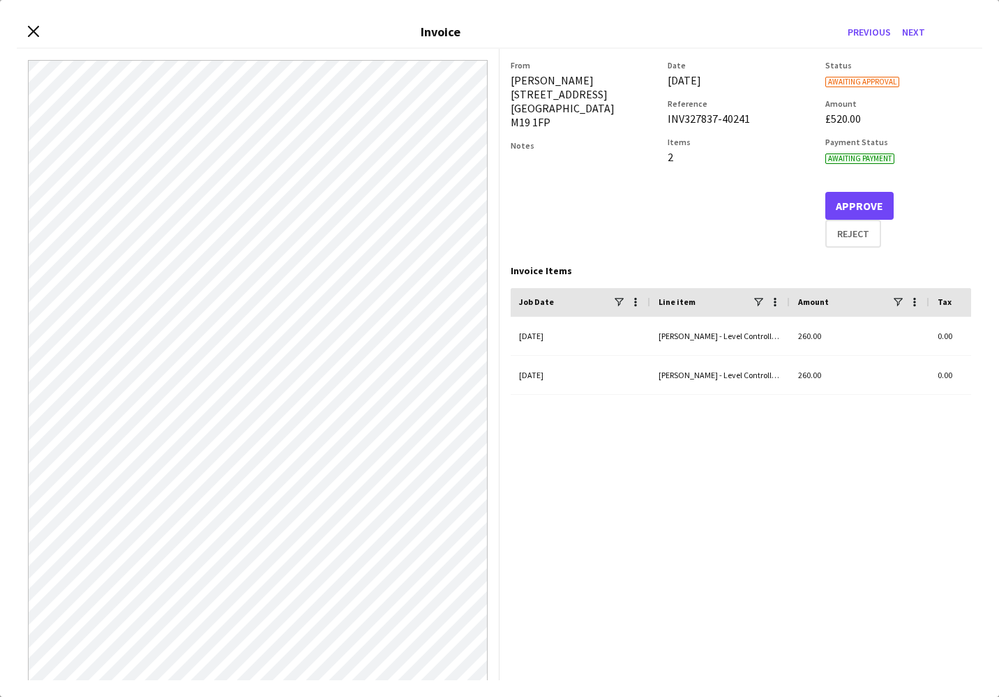
click at [856, 203] on button "Approve" at bounding box center [859, 206] width 68 height 28
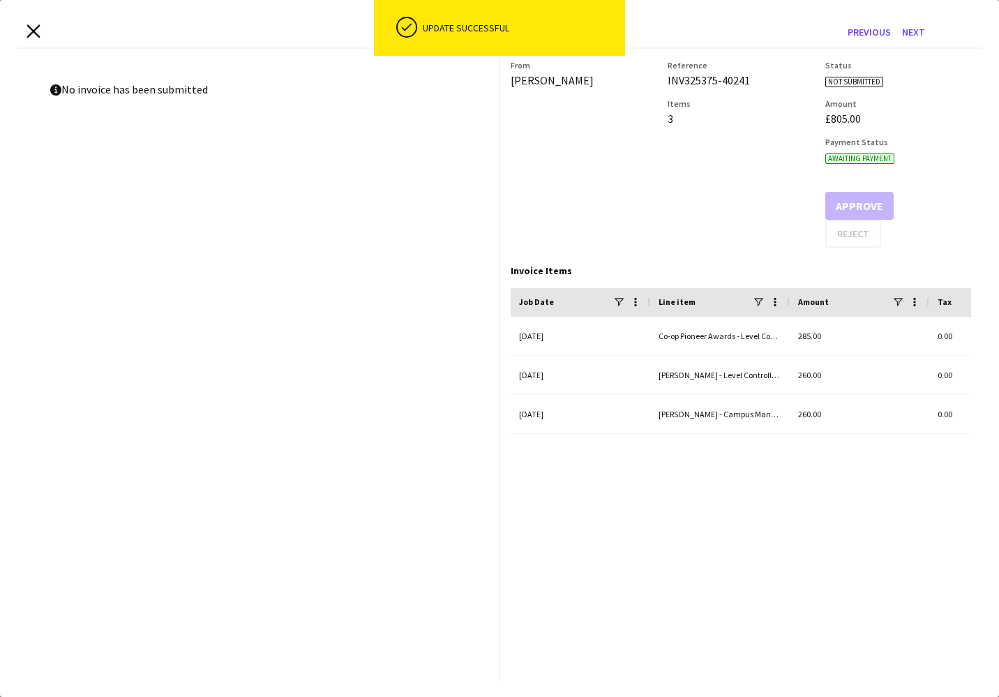
click at [31, 33] on icon at bounding box center [32, 30] width 13 height 13
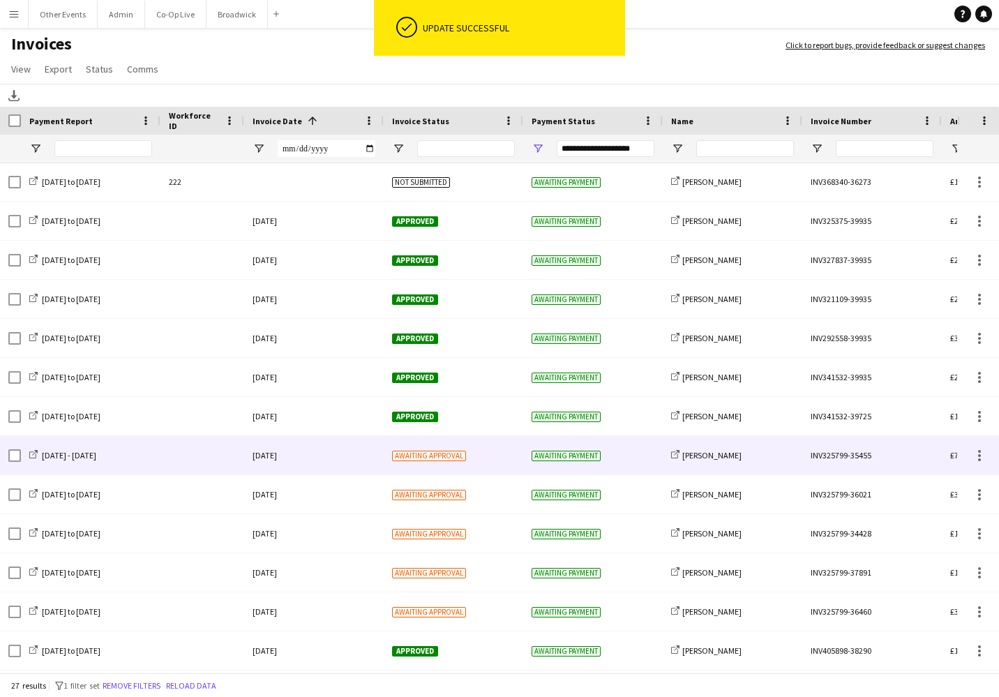
click at [355, 440] on div "[DATE]" at bounding box center [313, 455] width 139 height 38
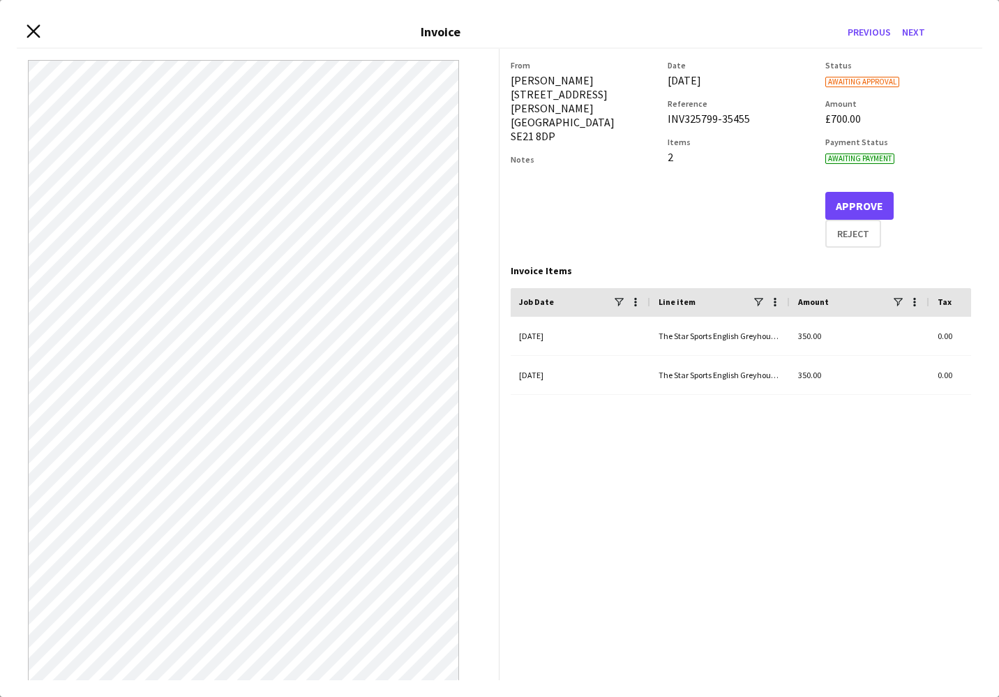
click at [33, 29] on icon "Close invoice dialog" at bounding box center [32, 30] width 13 height 13
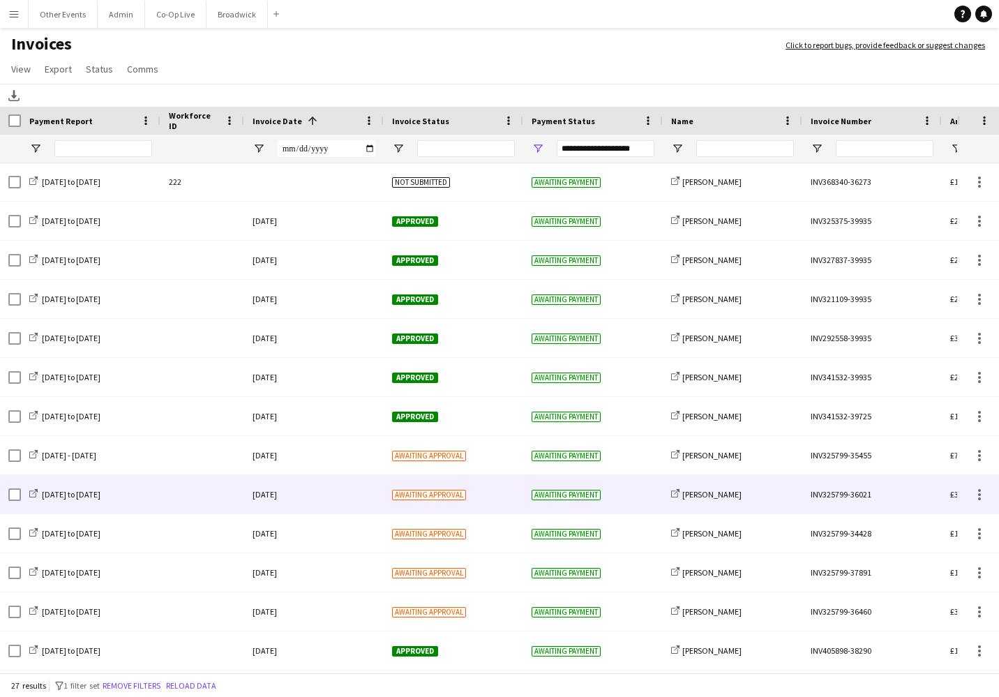
click at [218, 513] on div "[DATE] to [DATE] [DATE] Awaiting approval Awaiting payment share-external-link-…" at bounding box center [680, 494] width 1360 height 39
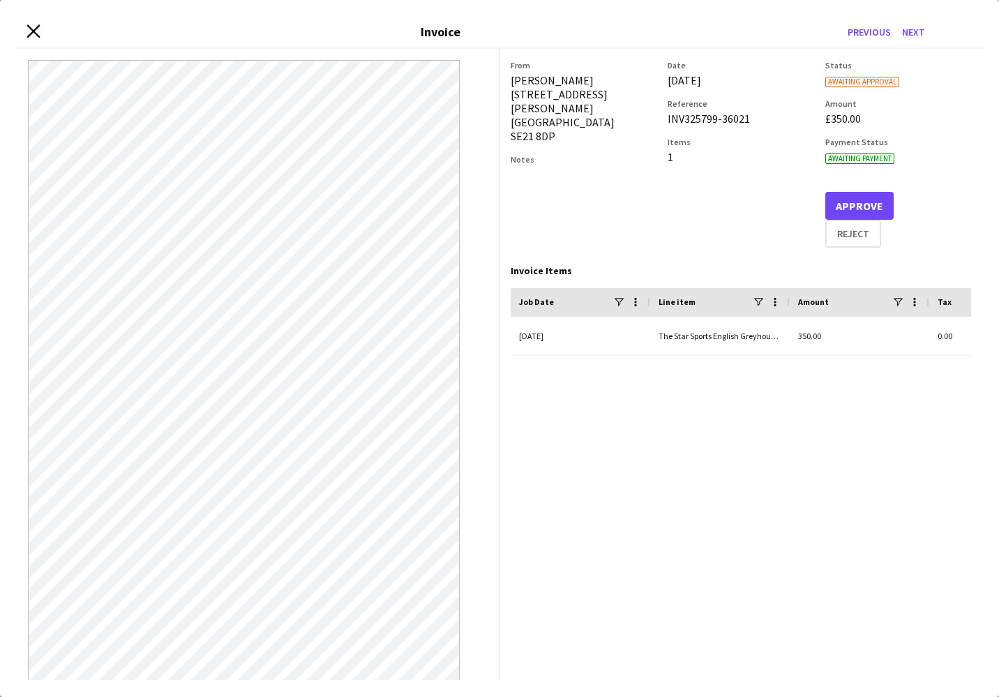
click at [29, 29] on icon "Close invoice dialog" at bounding box center [32, 30] width 13 height 13
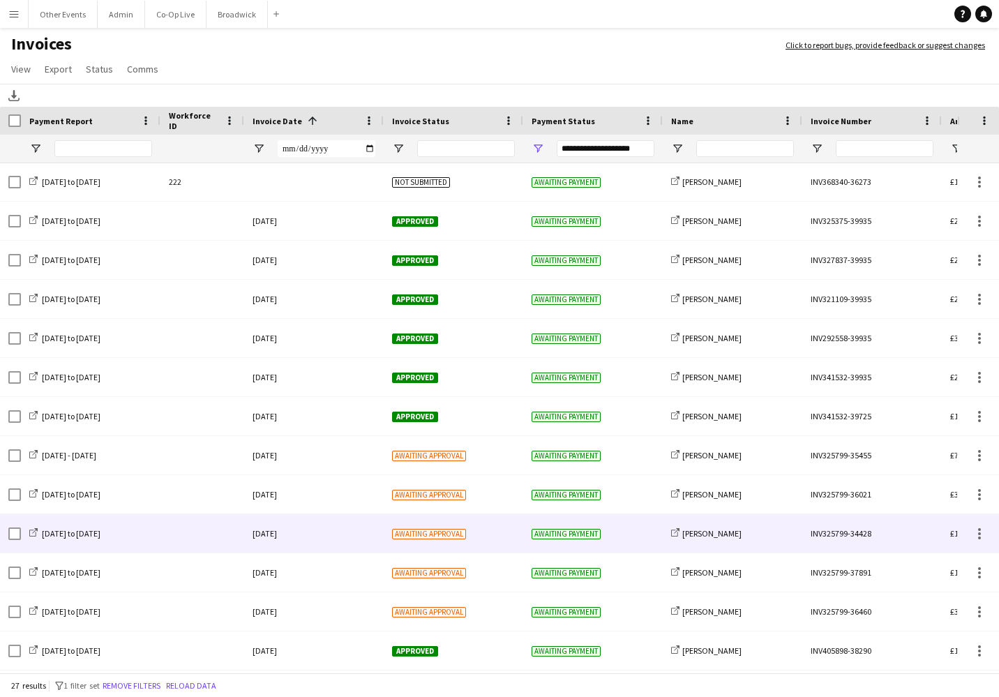
click at [239, 531] on div at bounding box center [202, 533] width 84 height 38
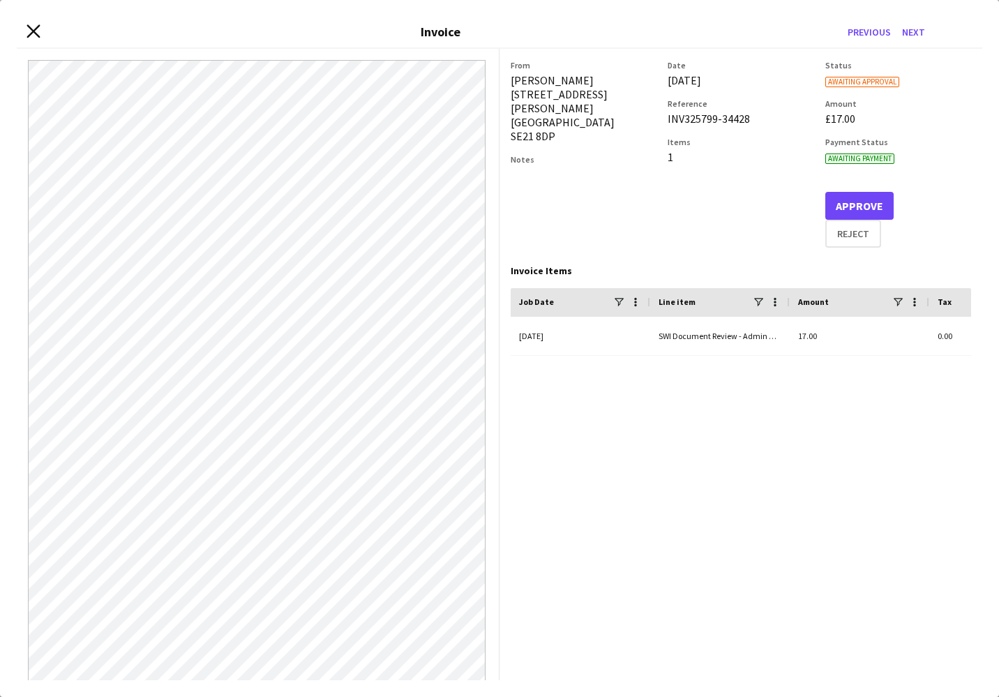
click at [34, 33] on icon "Close invoice dialog" at bounding box center [32, 30] width 13 height 13
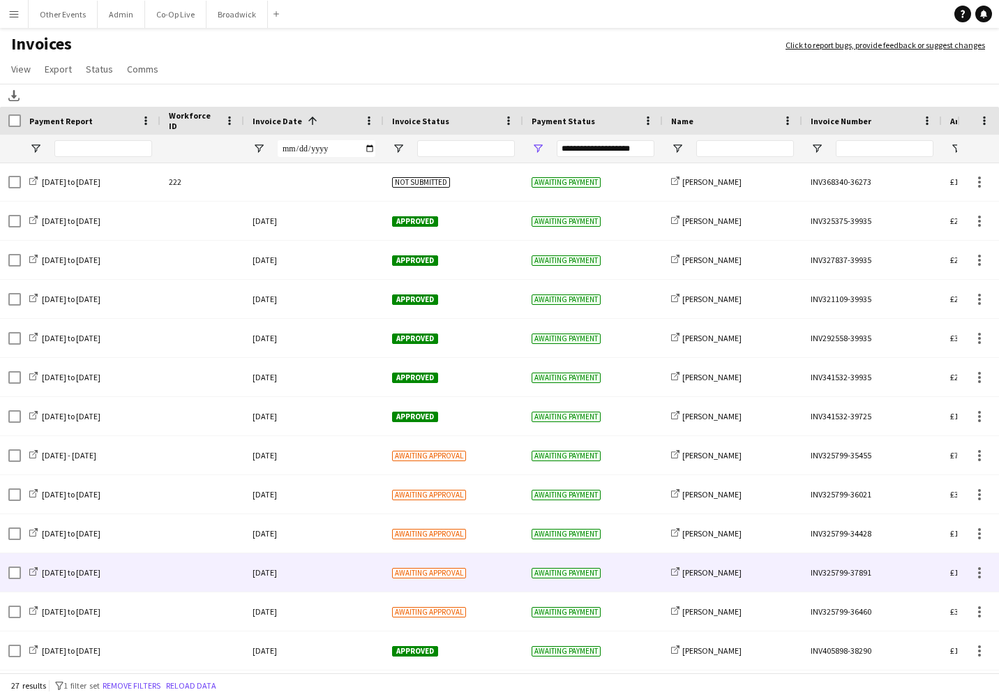
click at [214, 577] on div at bounding box center [202, 572] width 84 height 38
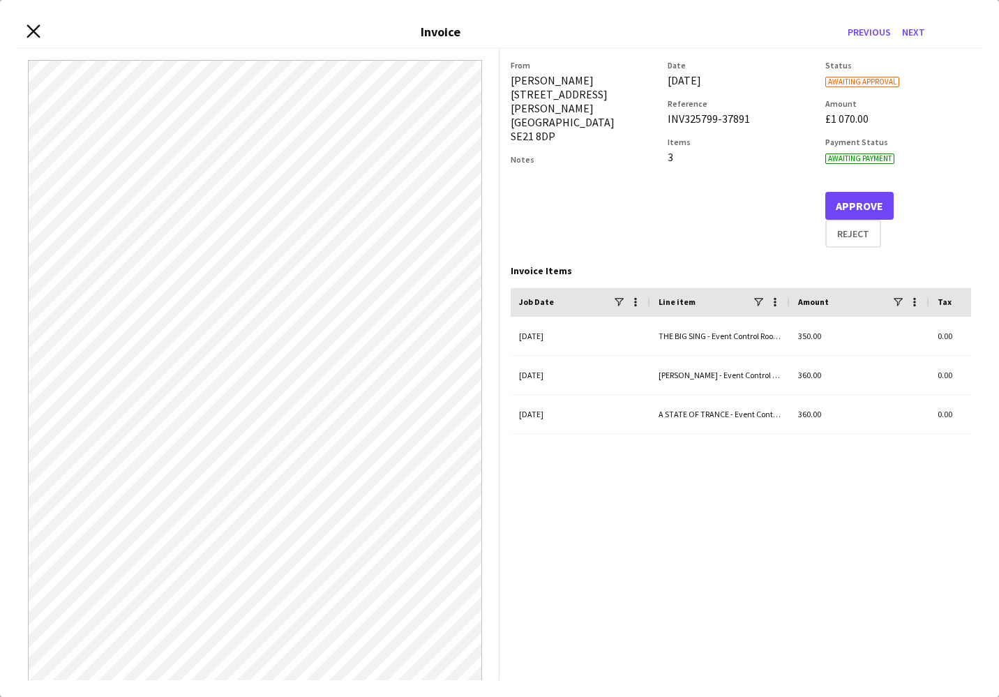
click at [34, 30] on icon at bounding box center [32, 30] width 13 height 13
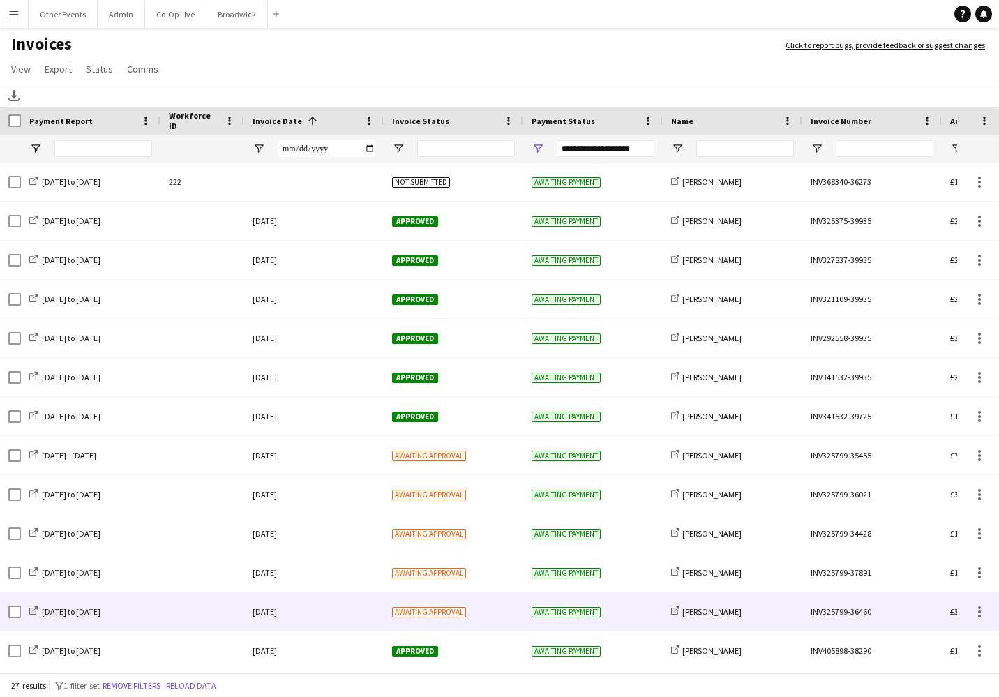
click at [234, 609] on div at bounding box center [202, 611] width 84 height 38
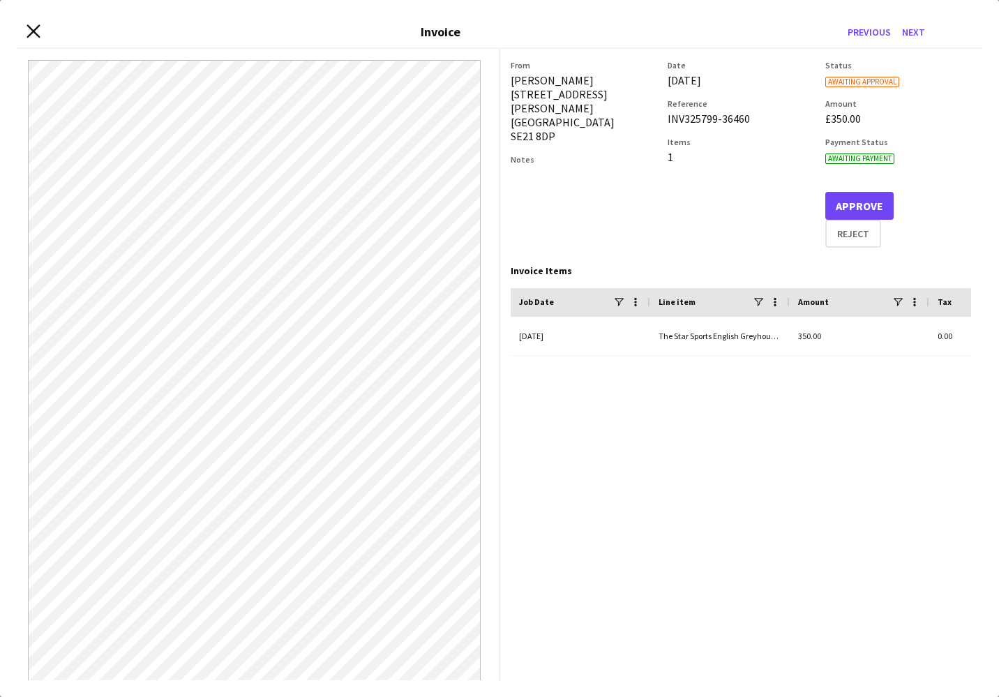
click at [30, 31] on icon "Close invoice dialog" at bounding box center [32, 30] width 13 height 13
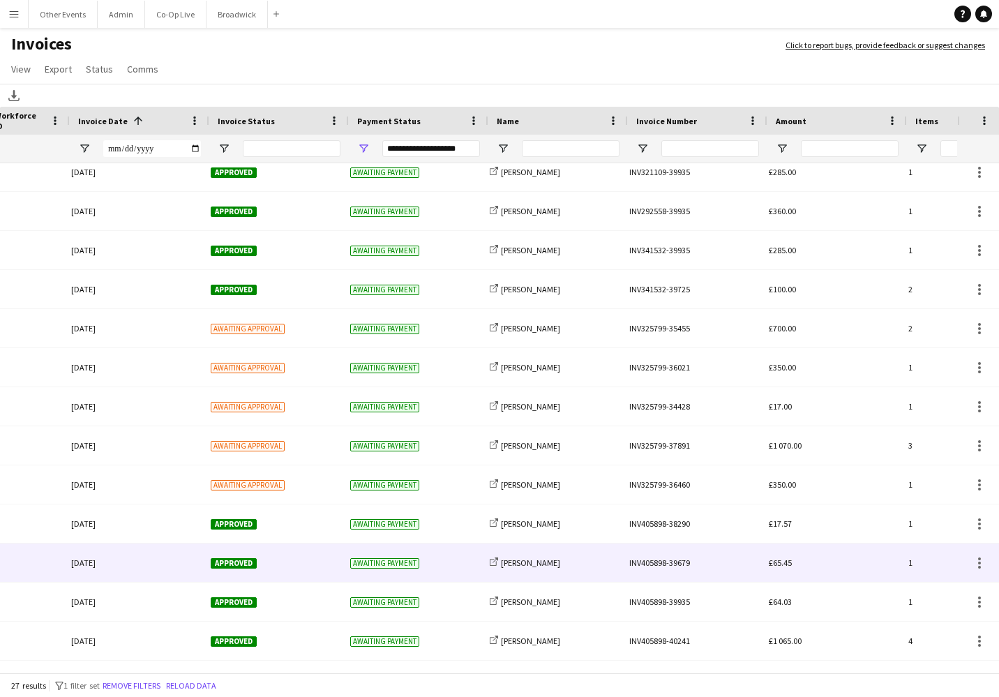
scroll to position [0, 296]
